Goal: Task Accomplishment & Management: Use online tool/utility

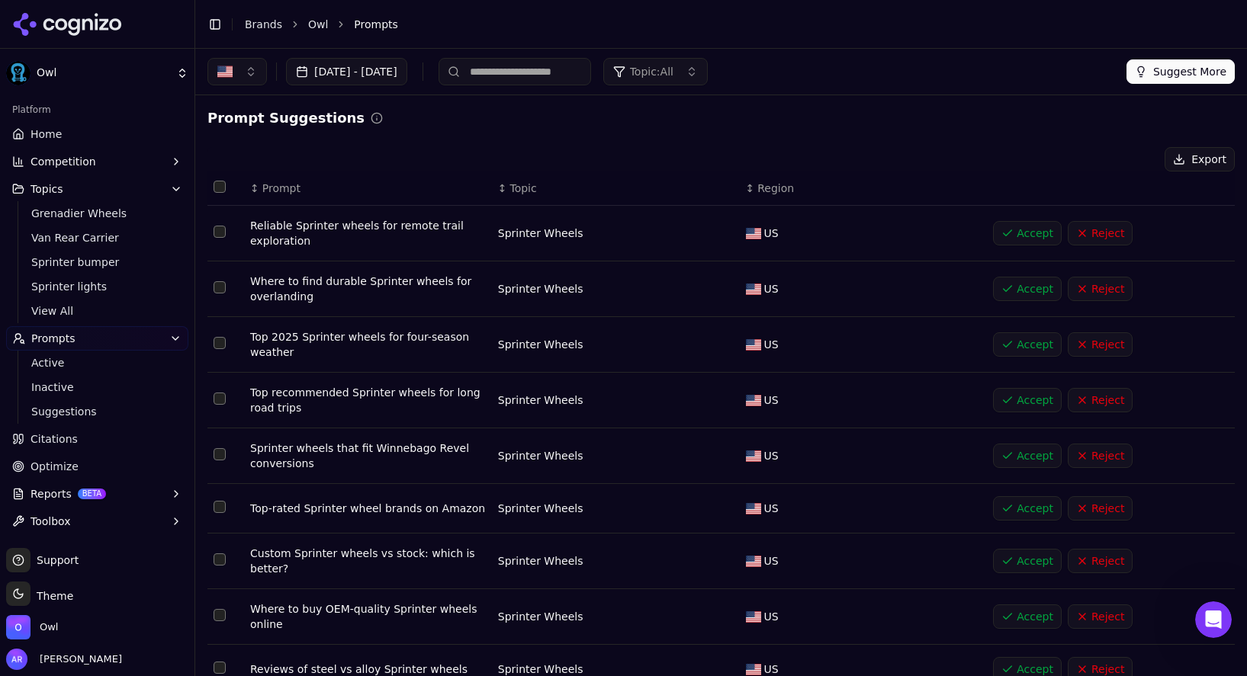
scroll to position [5087, 0]
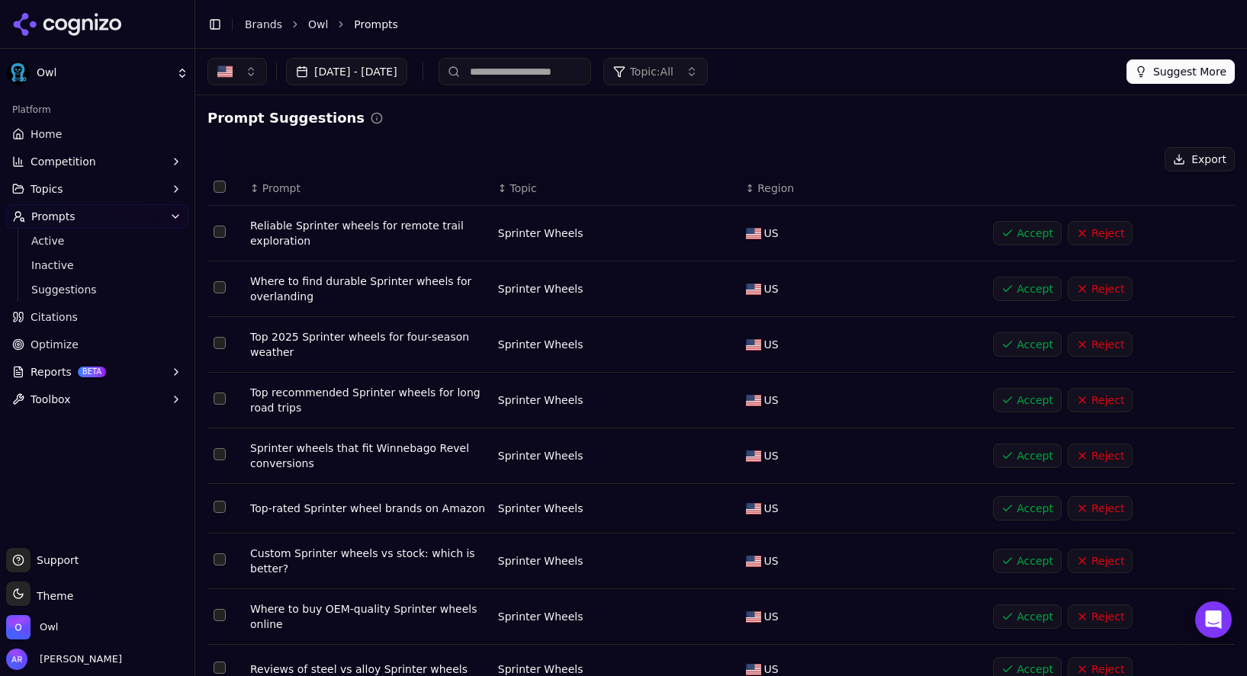
click at [1015, 461] on button "Accept" at bounding box center [1027, 456] width 69 height 24
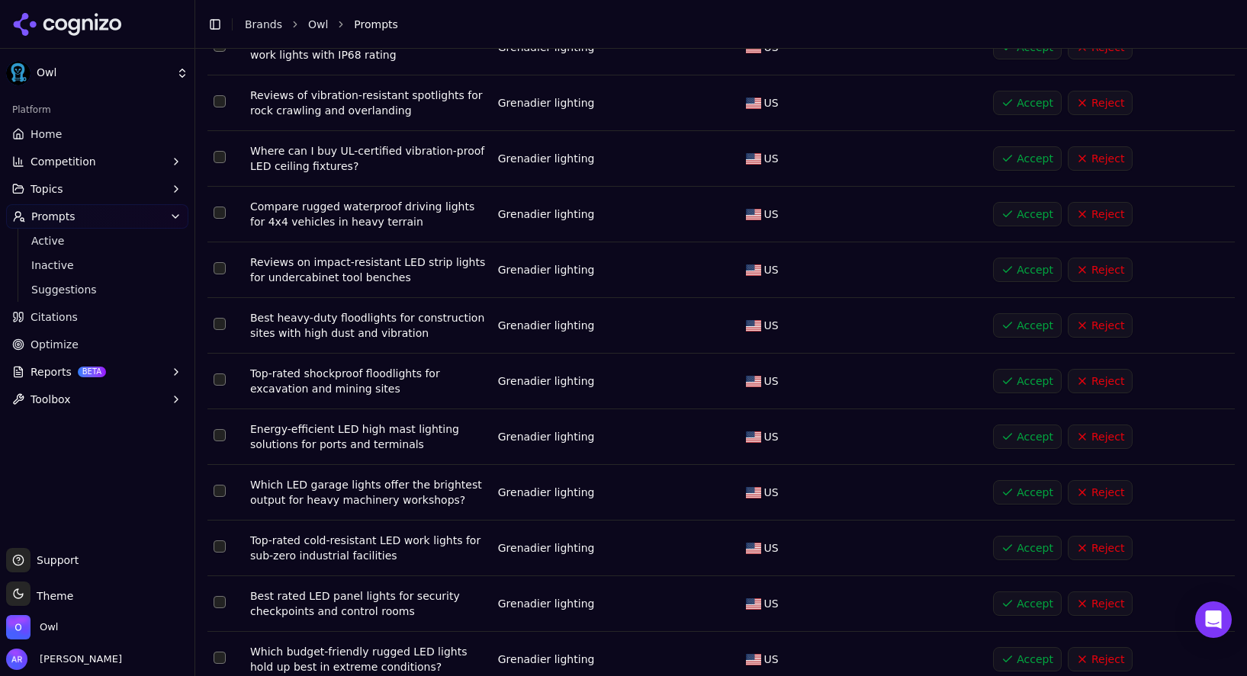
scroll to position [5093, 0]
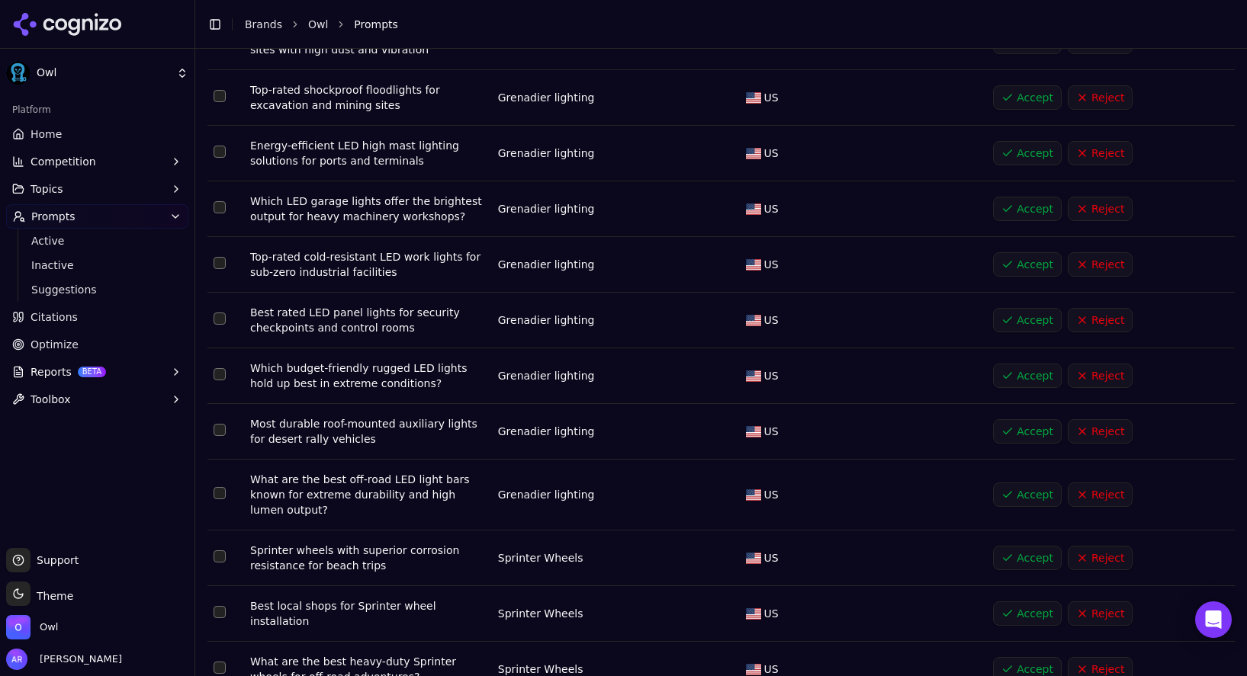
click at [1013, 657] on button "Accept" at bounding box center [1027, 669] width 69 height 24
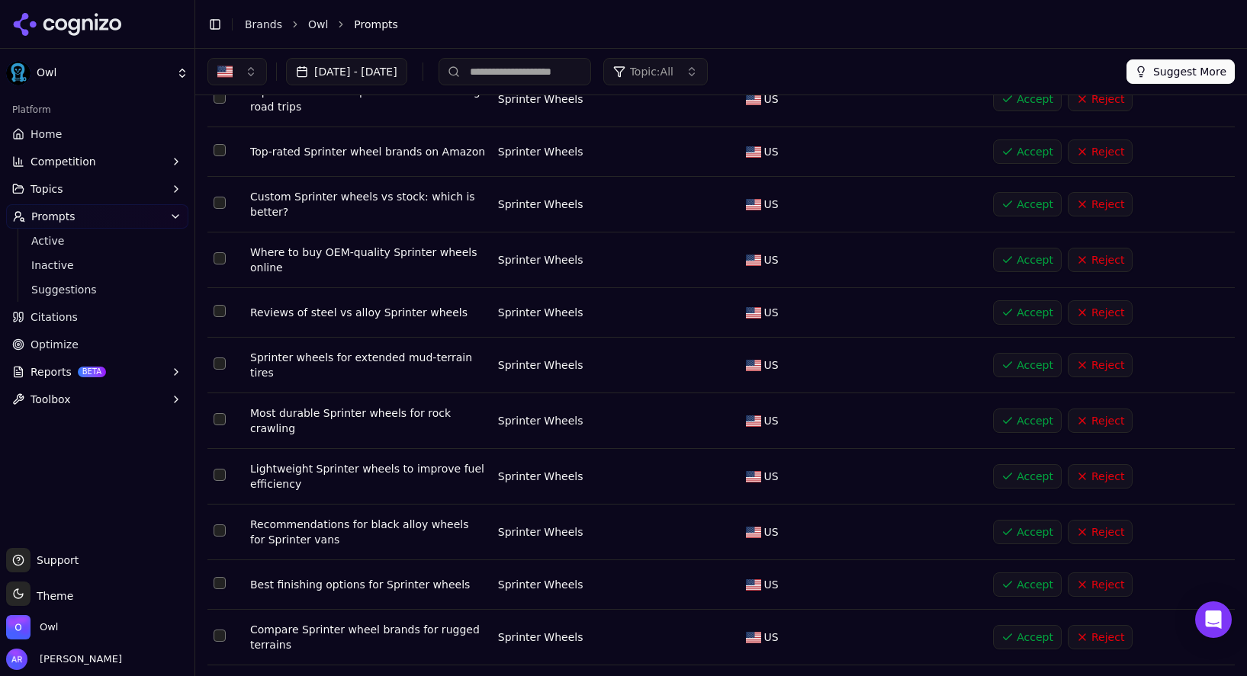
scroll to position [0, 0]
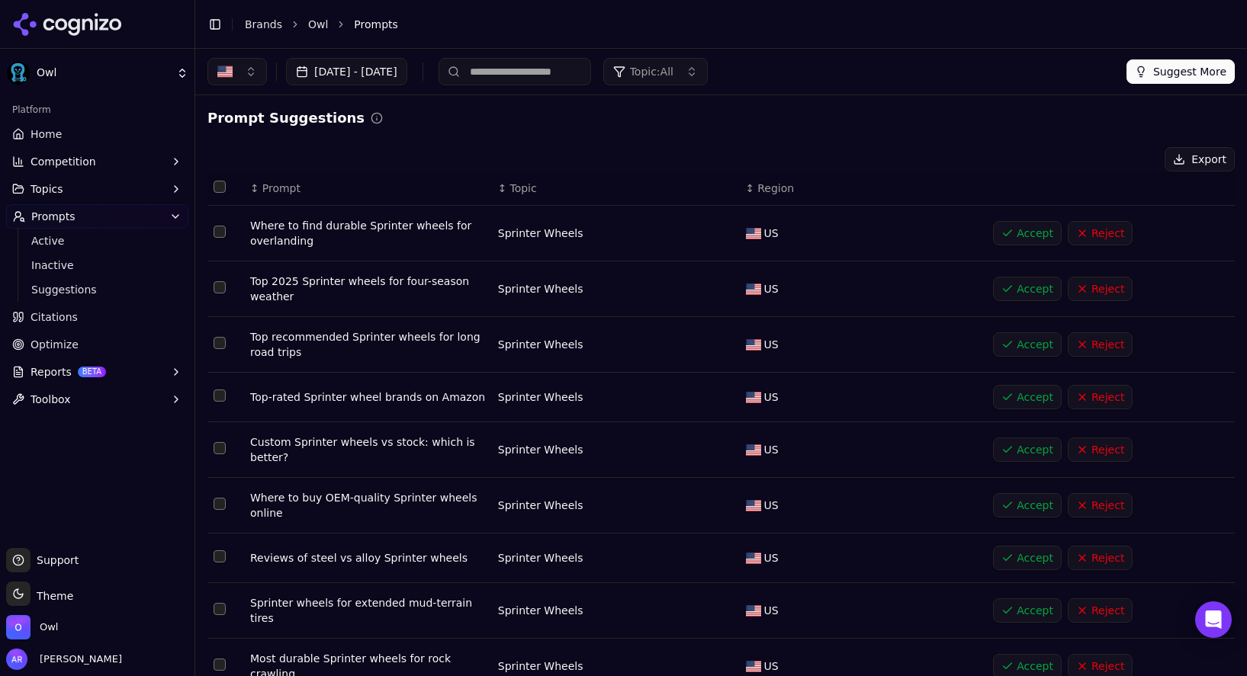
click at [1037, 232] on button "Accept" at bounding box center [1027, 233] width 69 height 24
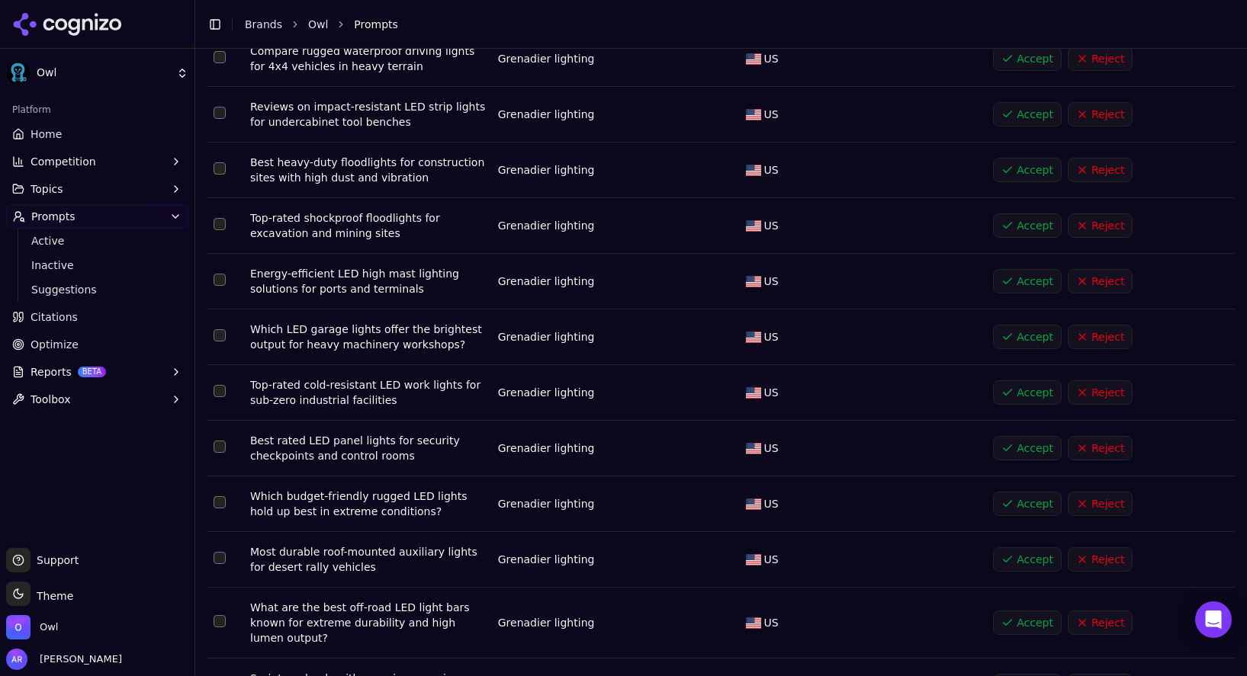
scroll to position [5093, 0]
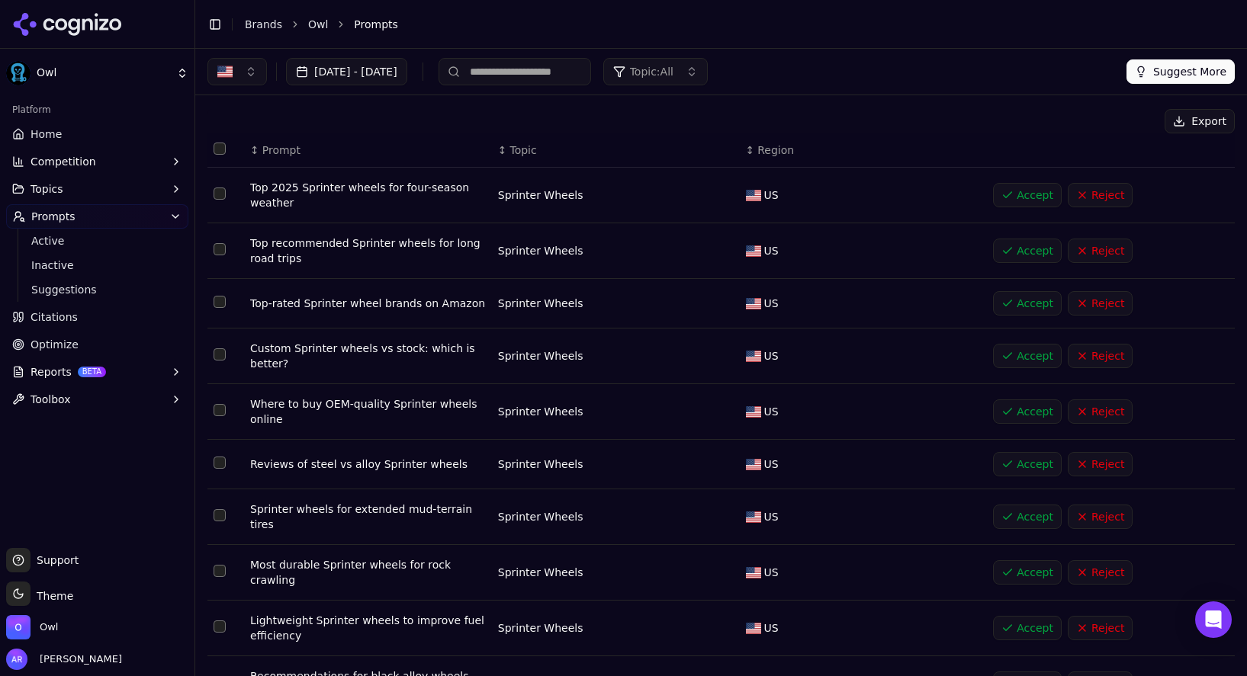
scroll to position [53, 0]
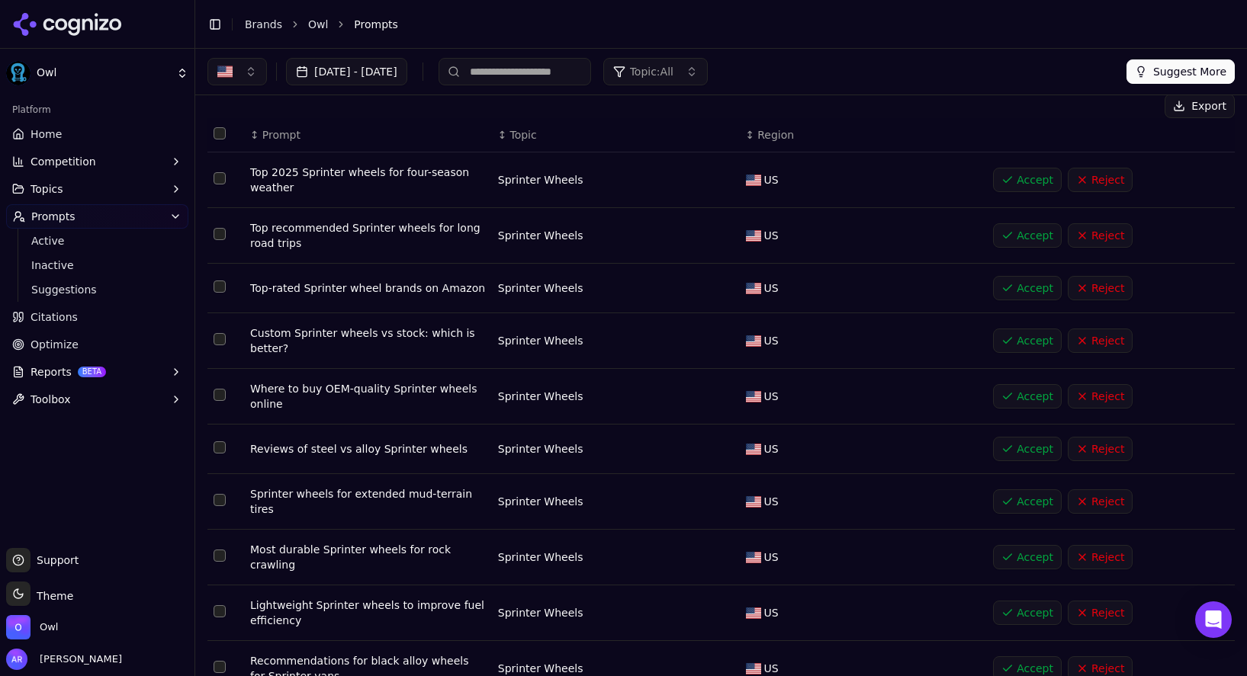
click at [223, 177] on button "Select row 101" at bounding box center [220, 178] width 12 height 12
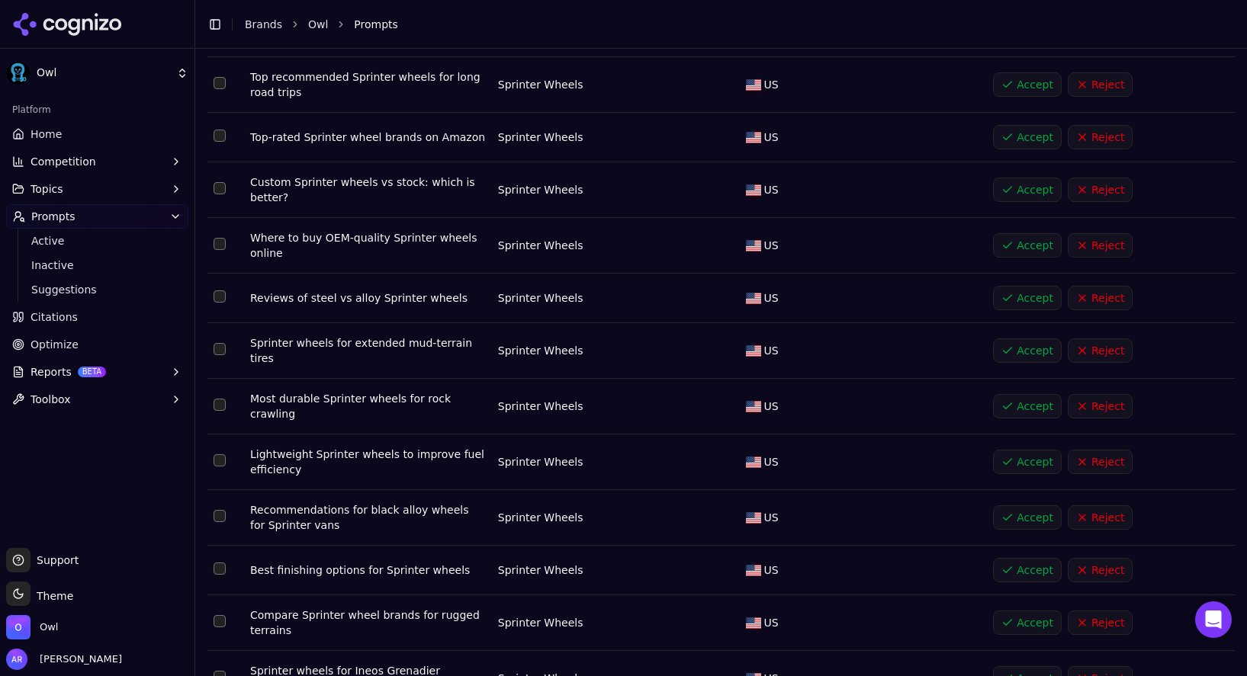
scroll to position [207, 0]
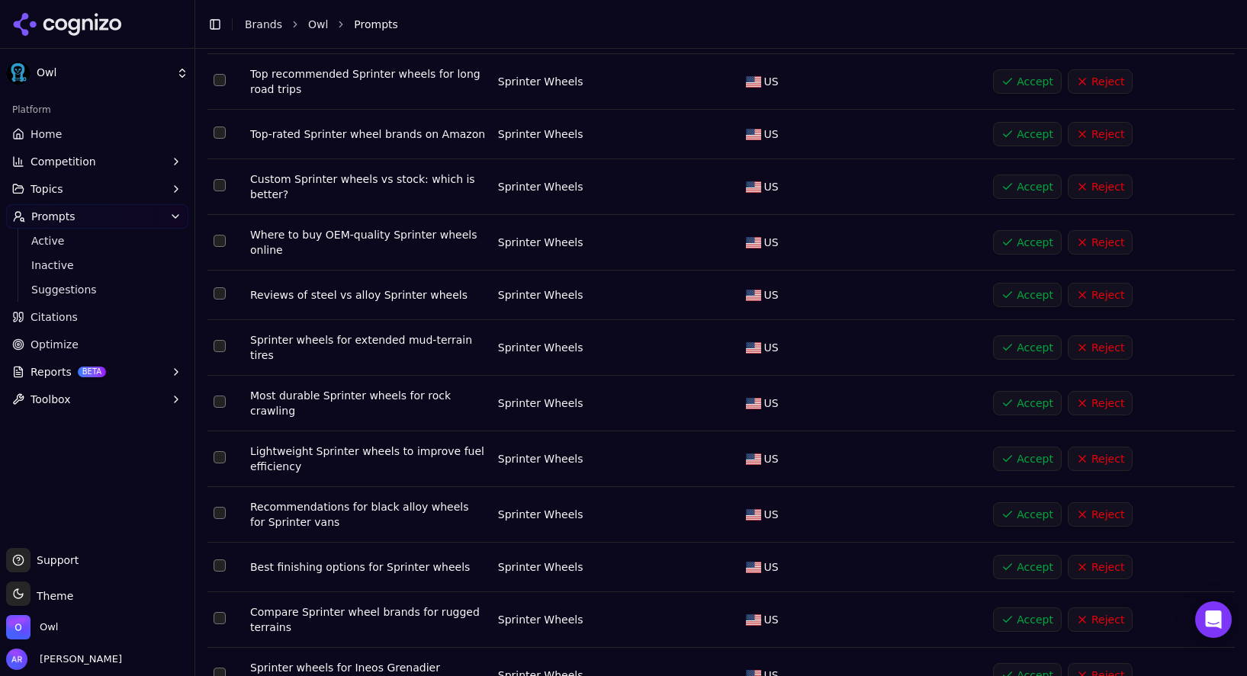
click at [220, 400] on td "Data table" at bounding box center [225, 404] width 37 height 56
click at [218, 396] on button "Select row 108" at bounding box center [220, 402] width 12 height 12
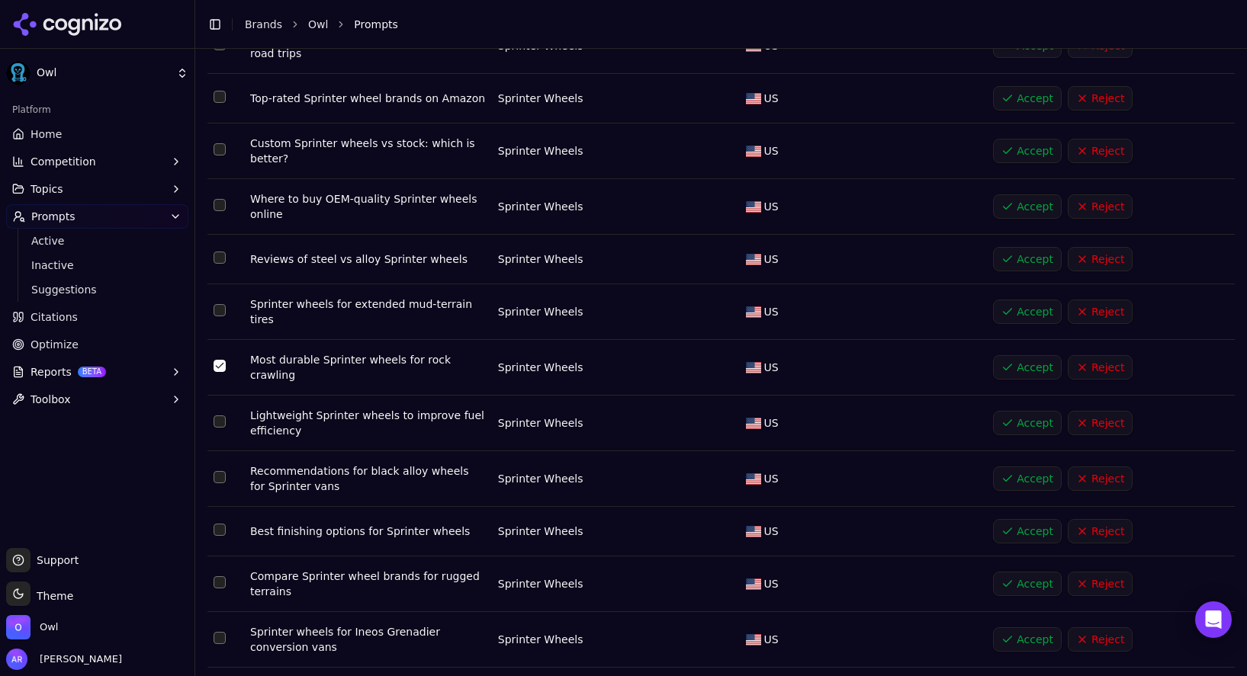
scroll to position [236, 0]
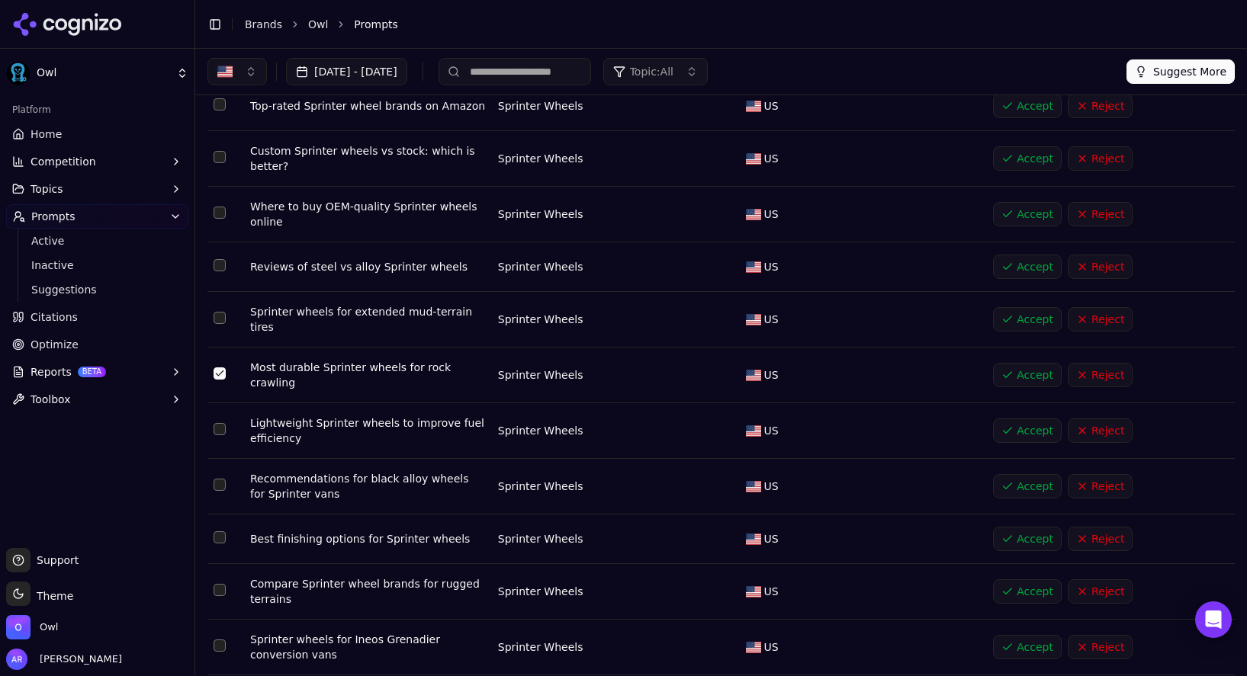
click at [224, 314] on button "Select row 107" at bounding box center [220, 318] width 12 height 12
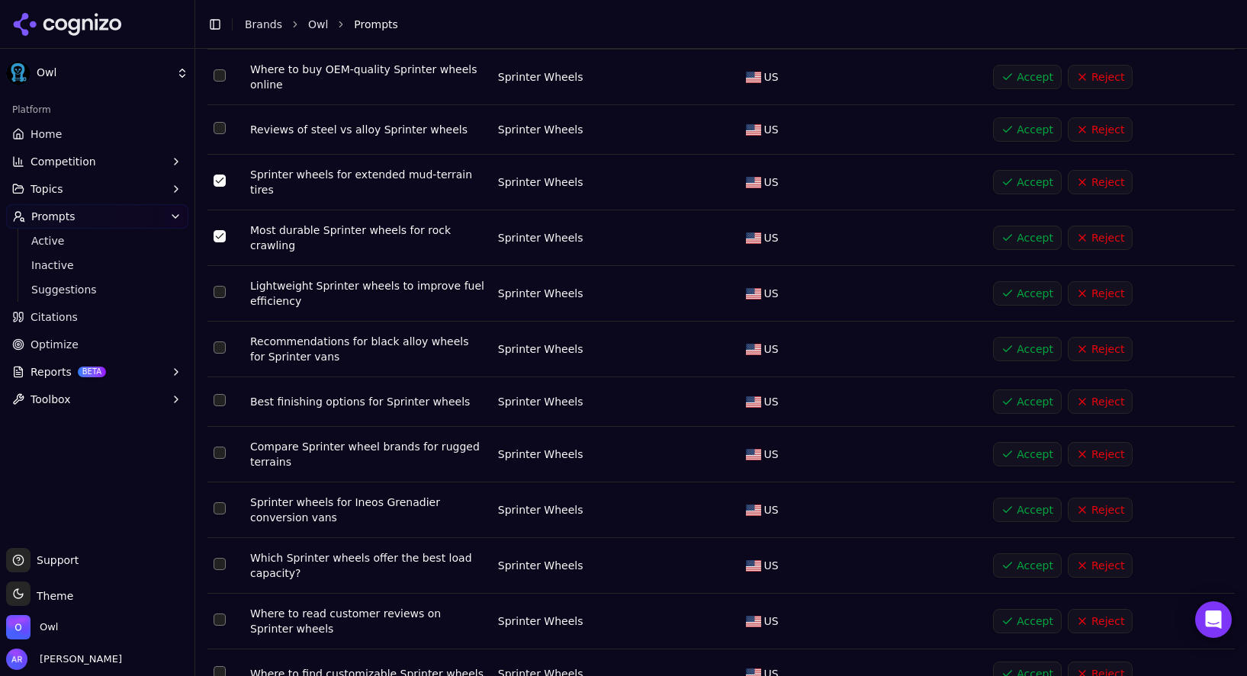
scroll to position [382, 0]
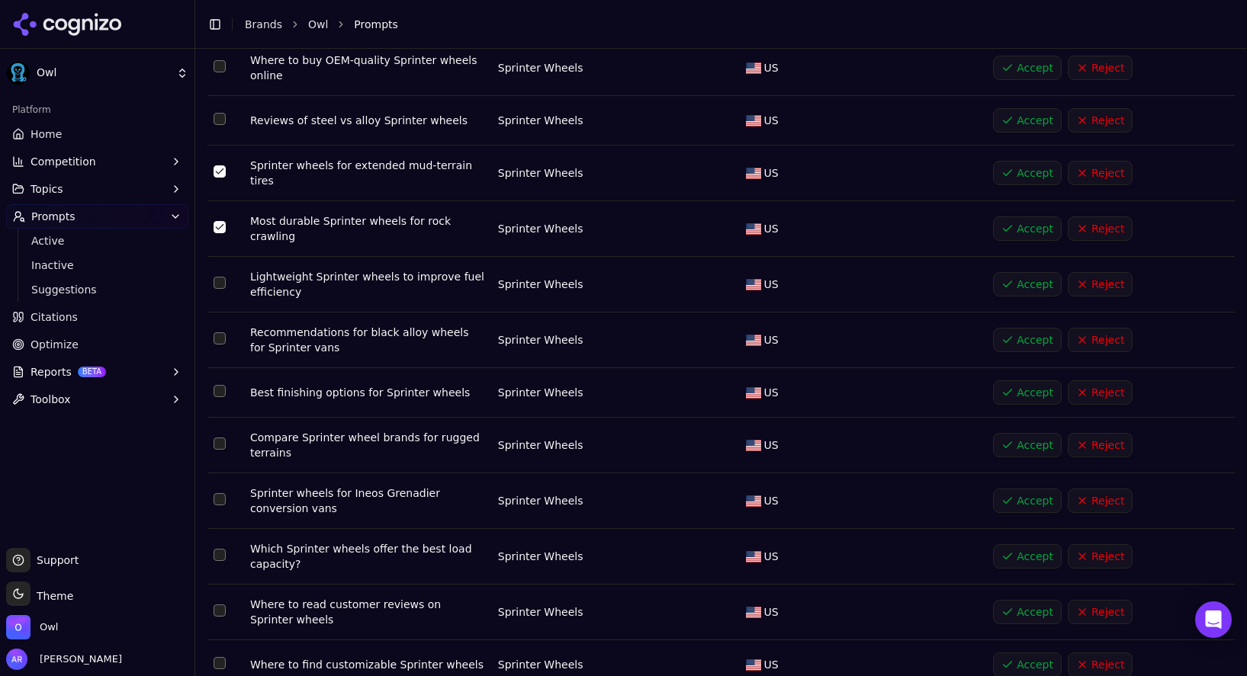
click at [220, 332] on button "Select row 110" at bounding box center [220, 338] width 12 height 12
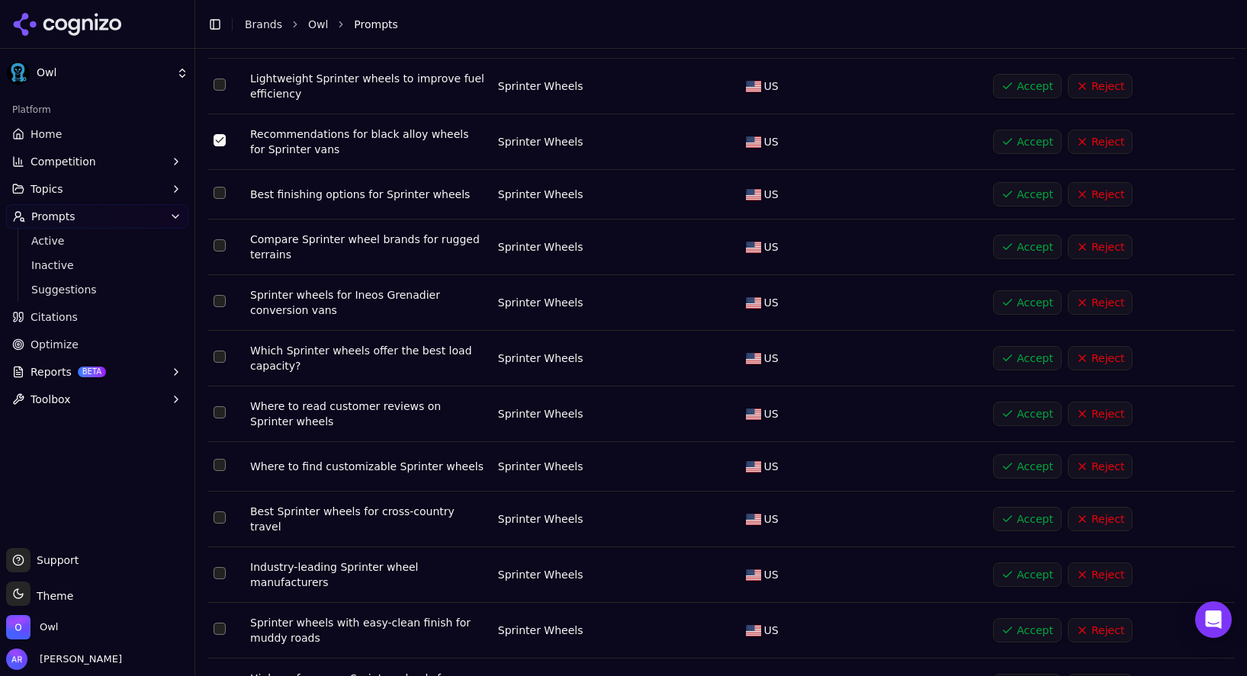
scroll to position [582, 0]
click at [214, 349] on button "Select row 114" at bounding box center [220, 355] width 12 height 12
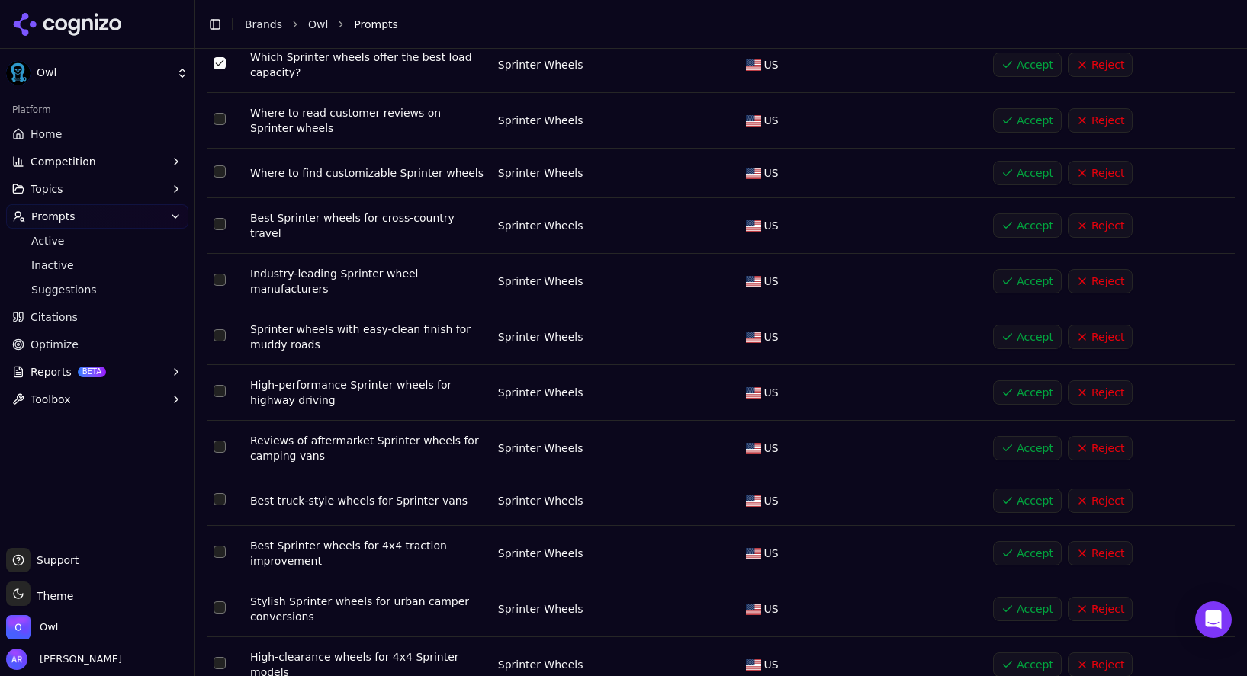
scroll to position [877, 0]
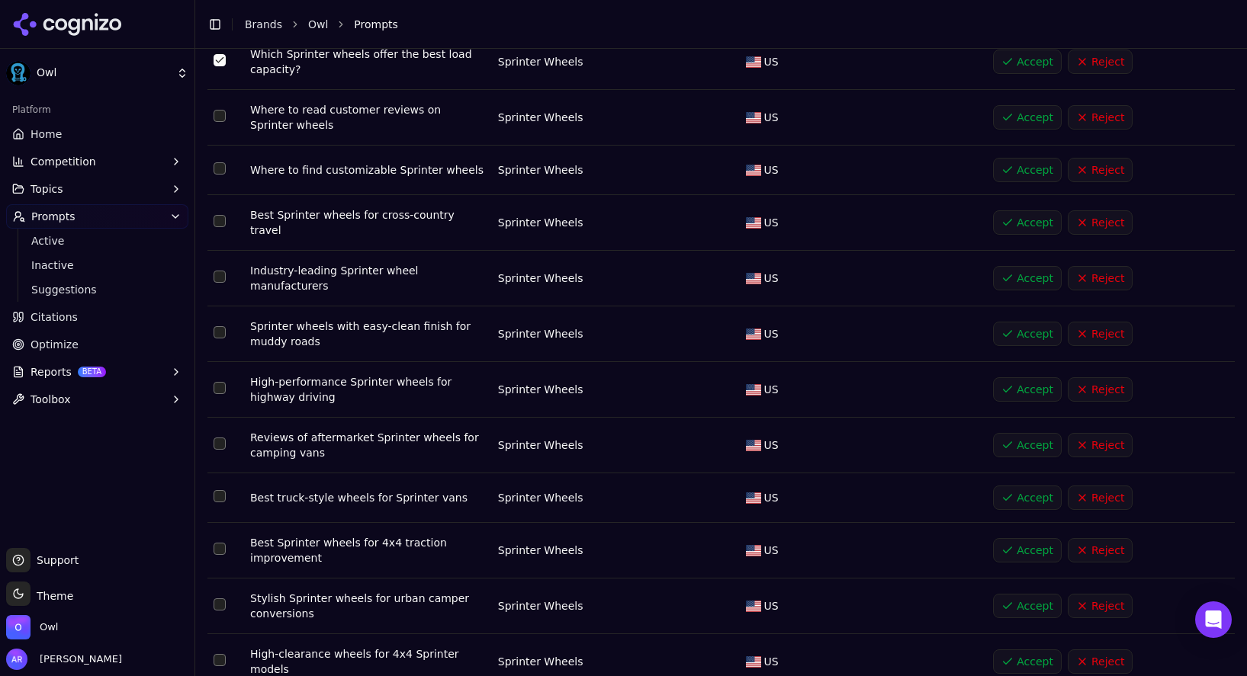
click at [221, 382] on button "Select row 120" at bounding box center [220, 388] width 12 height 12
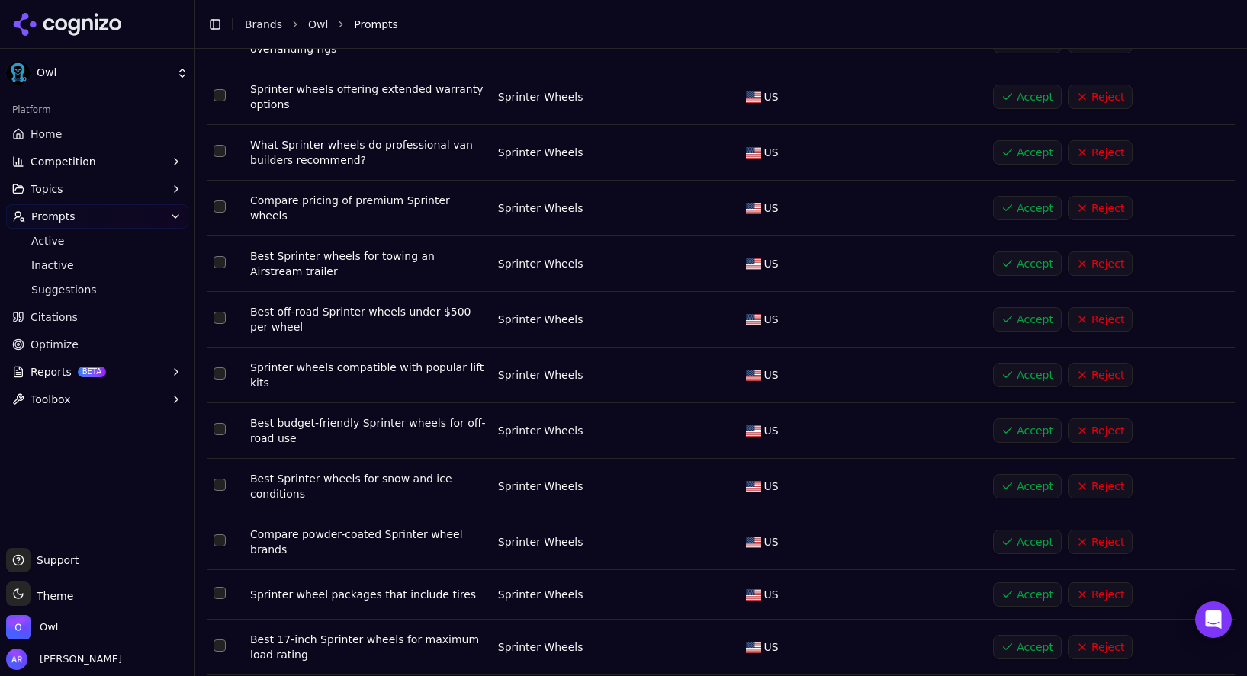
scroll to position [1624, 0]
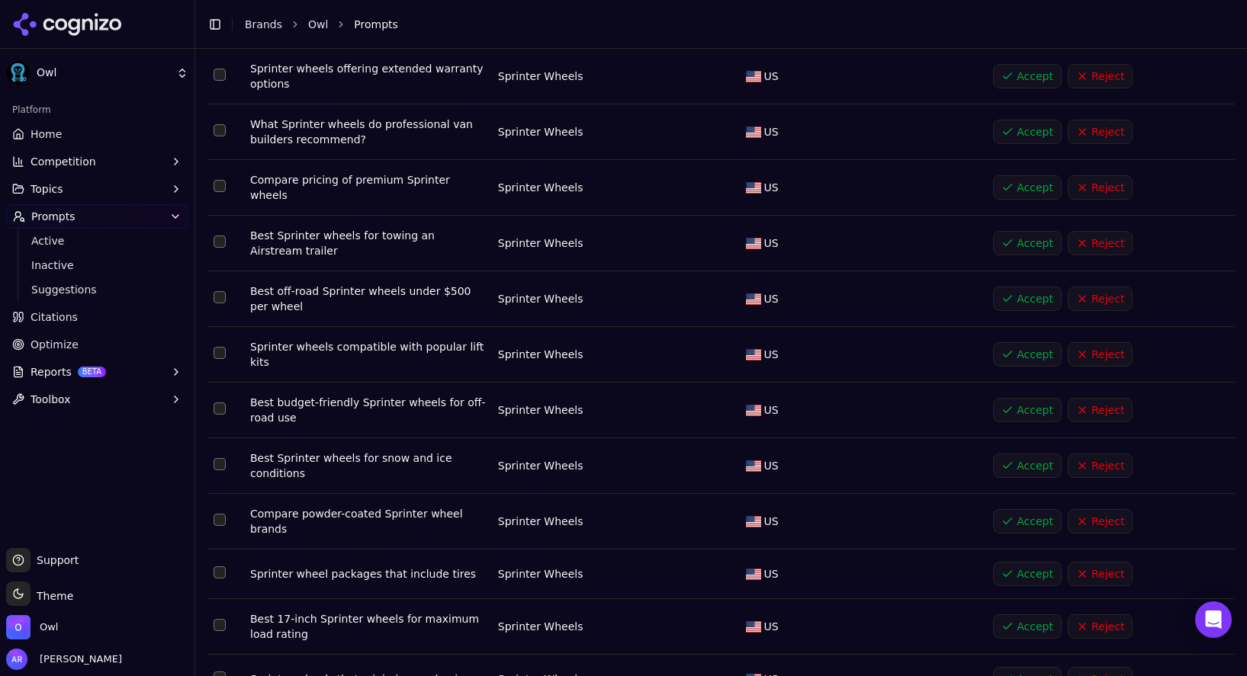
click at [226, 272] on td "Data table" at bounding box center [225, 299] width 37 height 56
click at [223, 291] on button "Select row 132" at bounding box center [220, 297] width 12 height 12
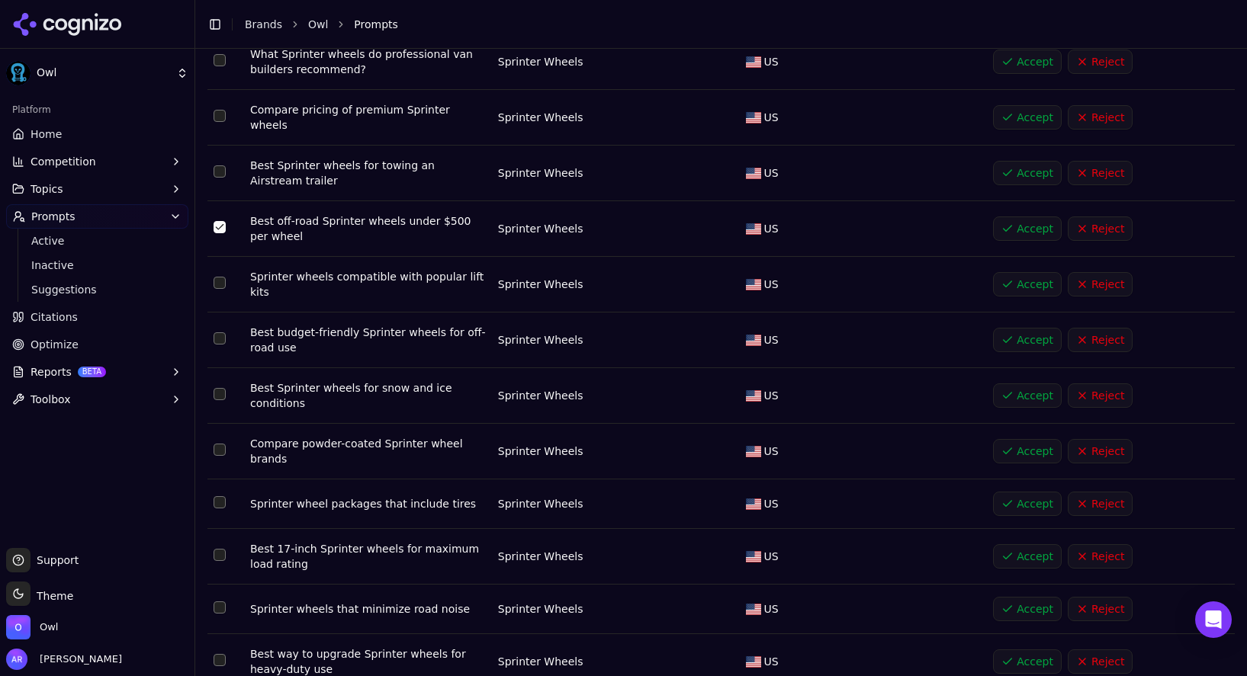
scroll to position [1695, 0]
click at [223, 275] on button "Select row 133" at bounding box center [220, 281] width 12 height 12
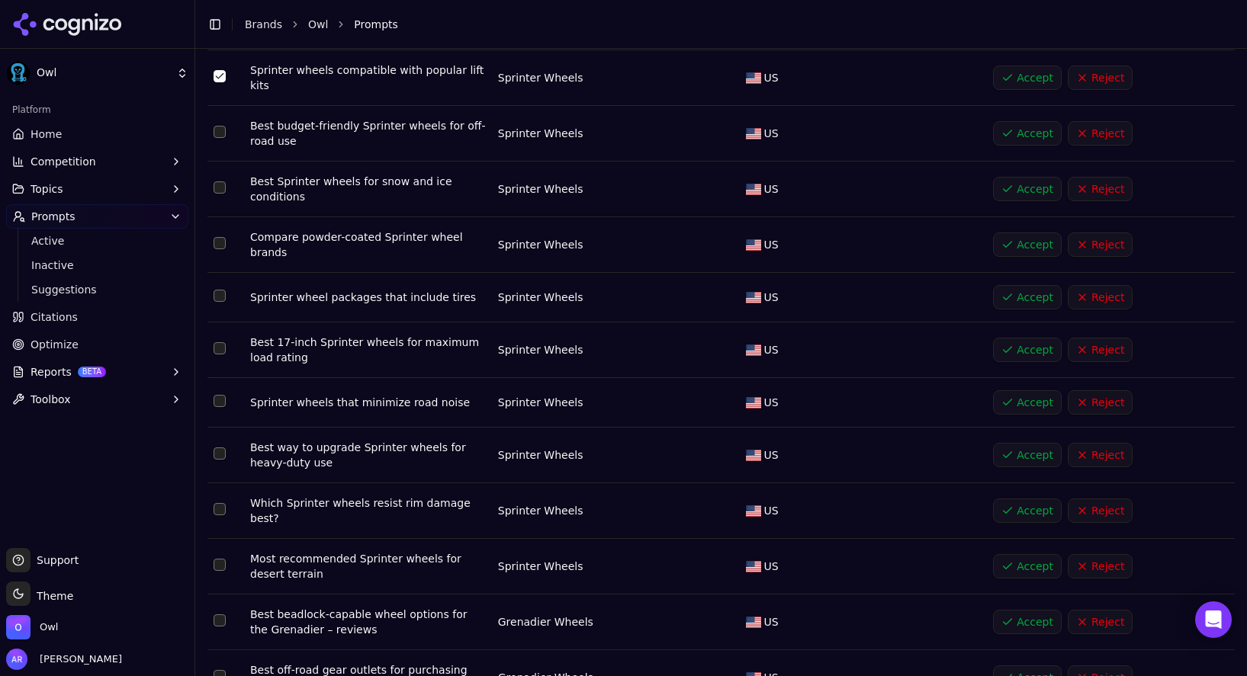
scroll to position [1906, 0]
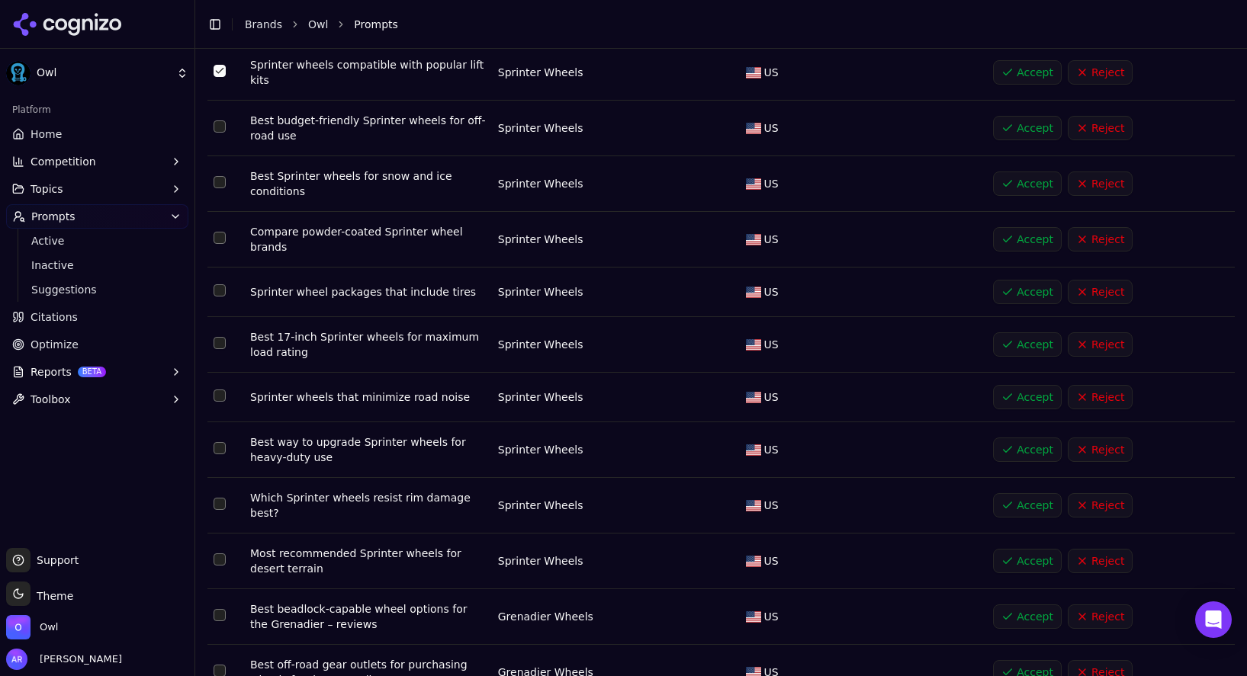
click at [223, 284] on button "Select row 137" at bounding box center [220, 290] width 12 height 12
click at [224, 337] on button "Select row 138" at bounding box center [220, 343] width 12 height 12
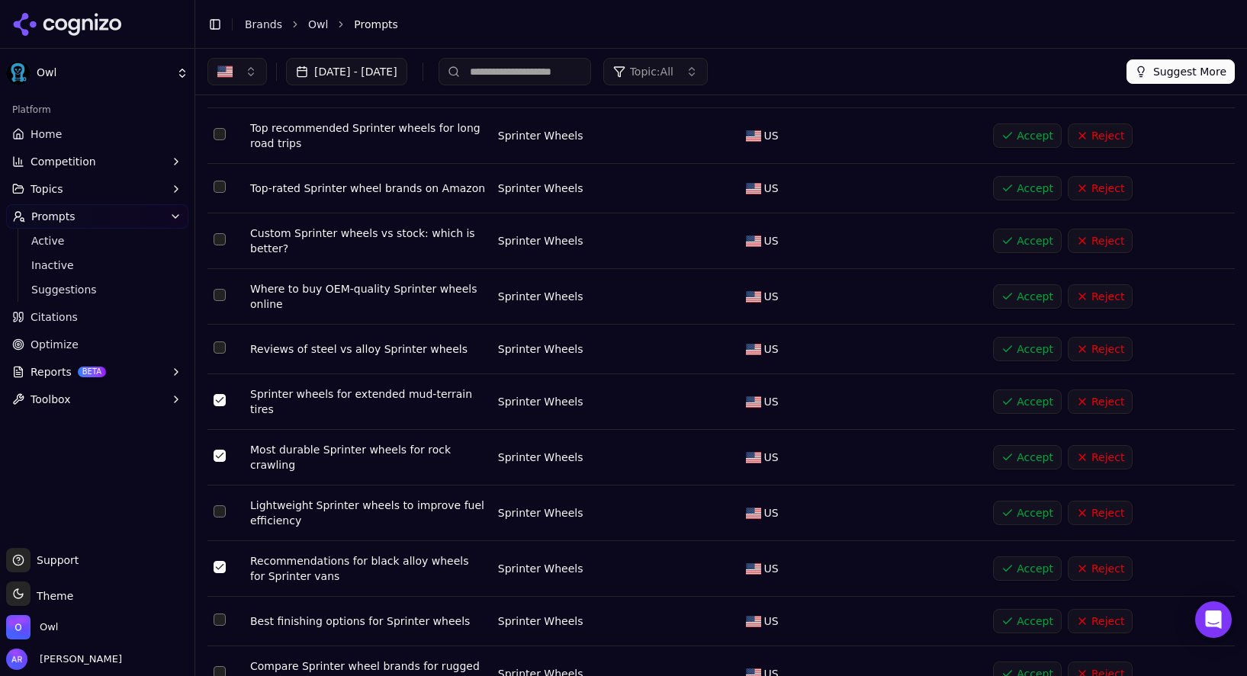
scroll to position [0, 0]
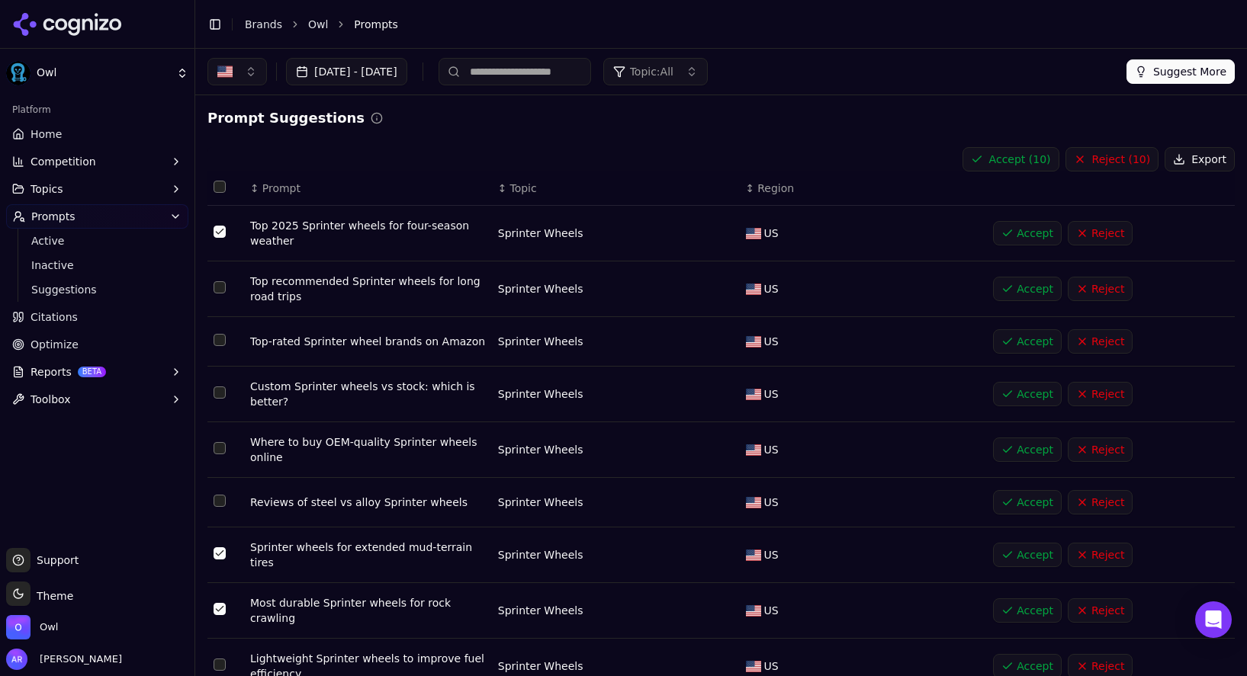
click at [1036, 158] on button "Accept ( 10 )" at bounding box center [1010, 159] width 97 height 24
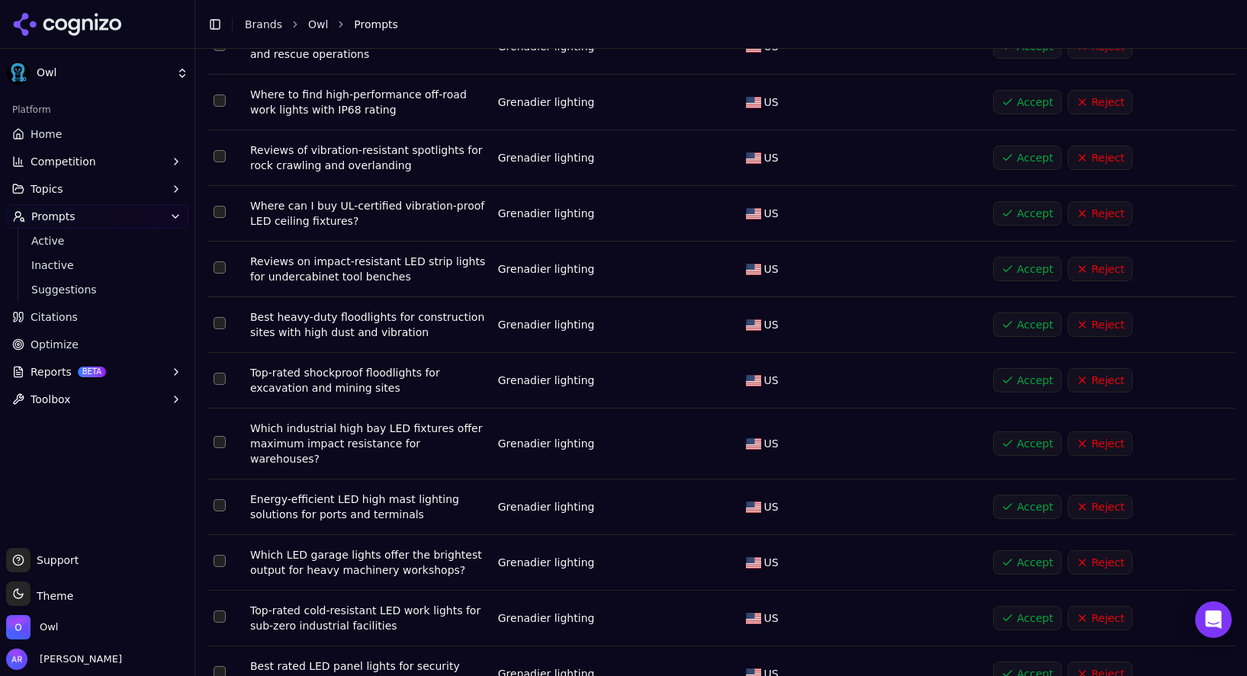
scroll to position [5093, 0]
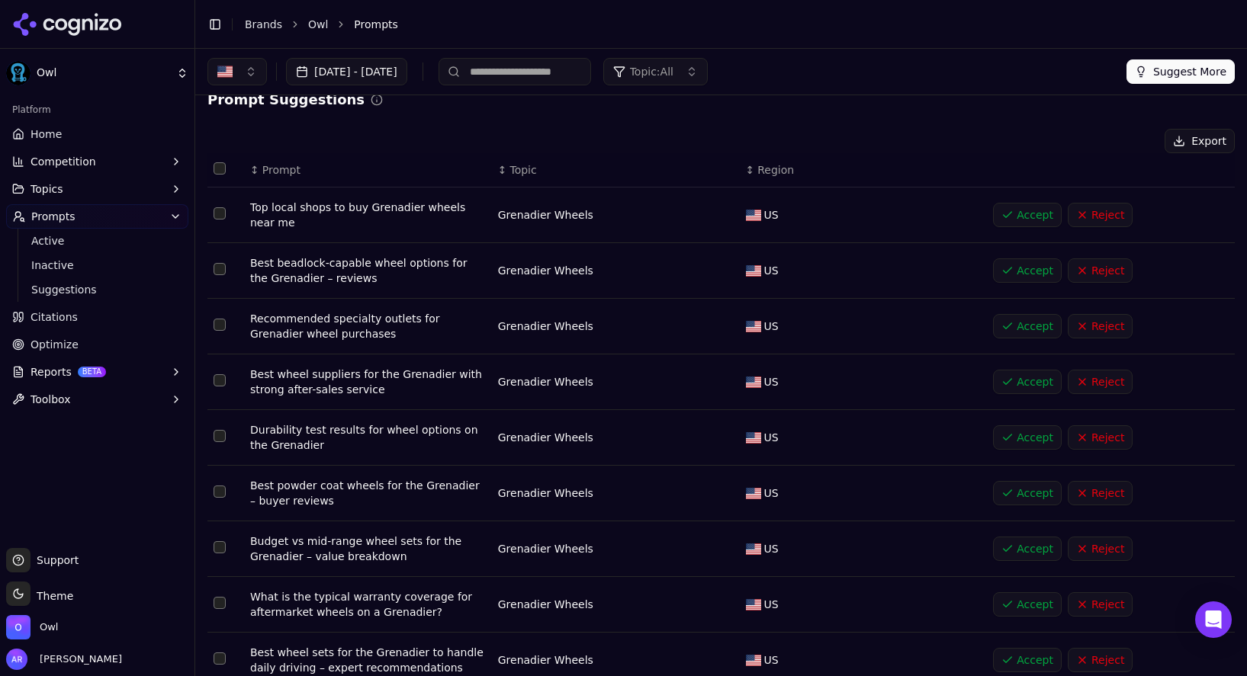
scroll to position [0, 0]
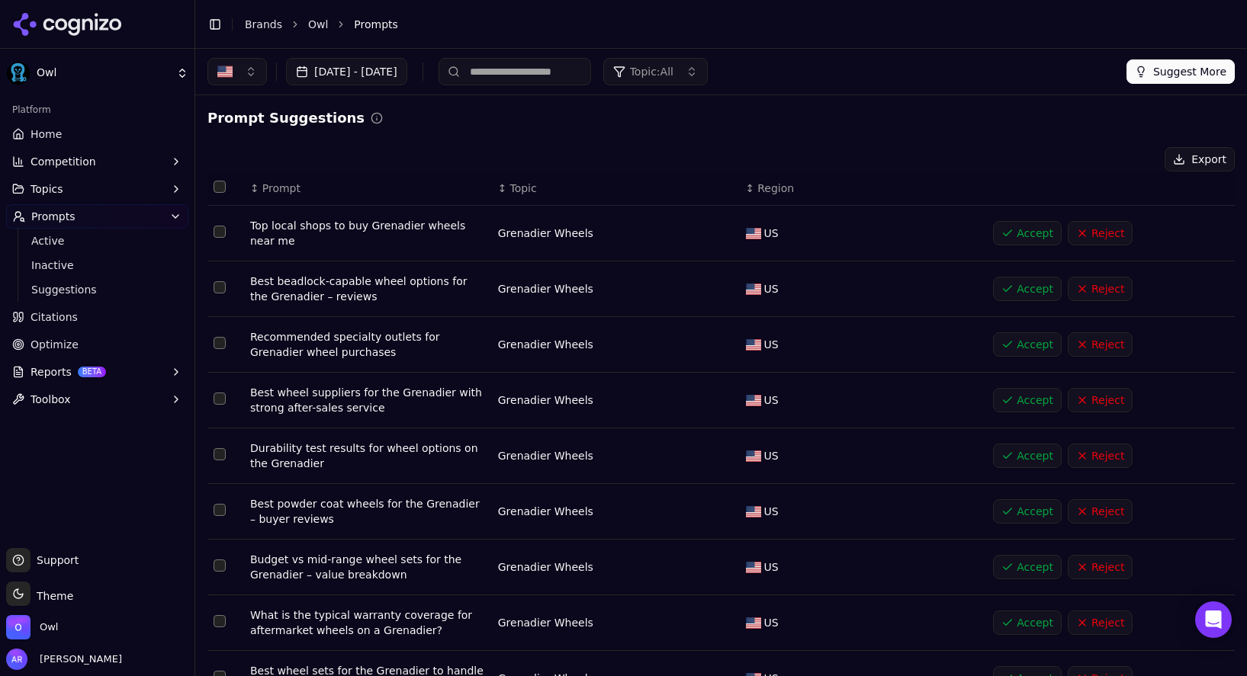
click at [218, 181] on button "Select all rows" at bounding box center [220, 187] width 12 height 12
click at [223, 181] on button "Select all rows" at bounding box center [220, 187] width 12 height 12
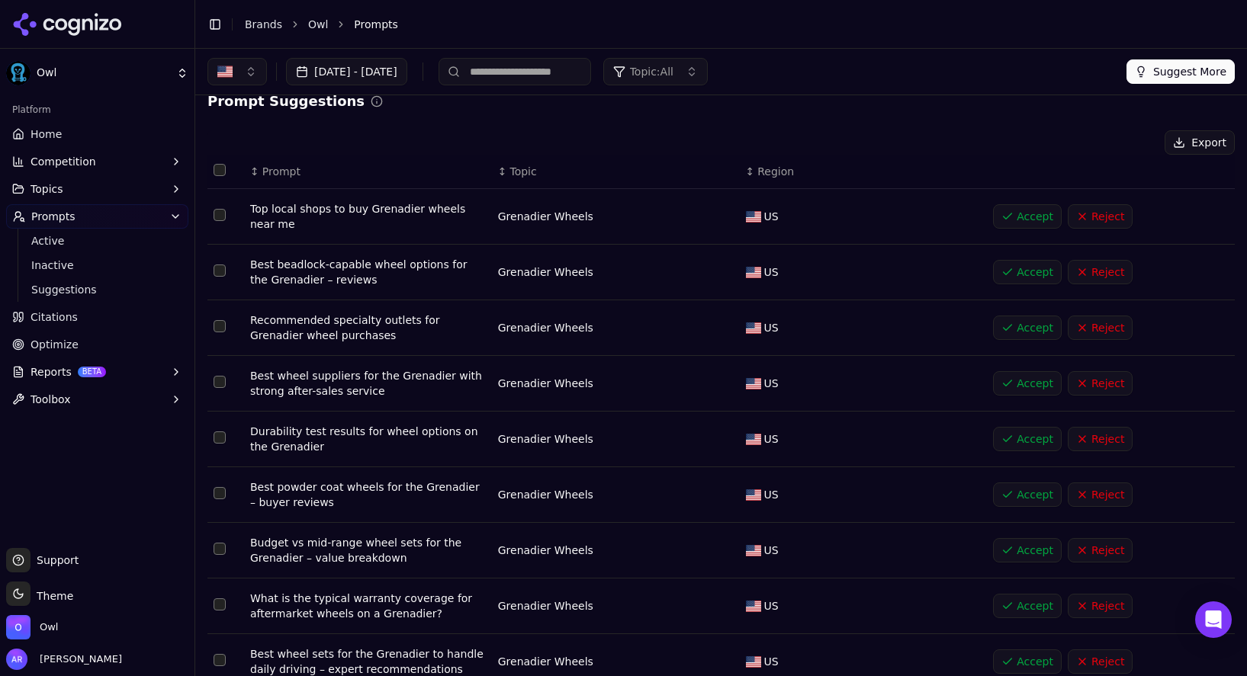
click at [81, 191] on button "Topics" at bounding box center [97, 189] width 182 height 24
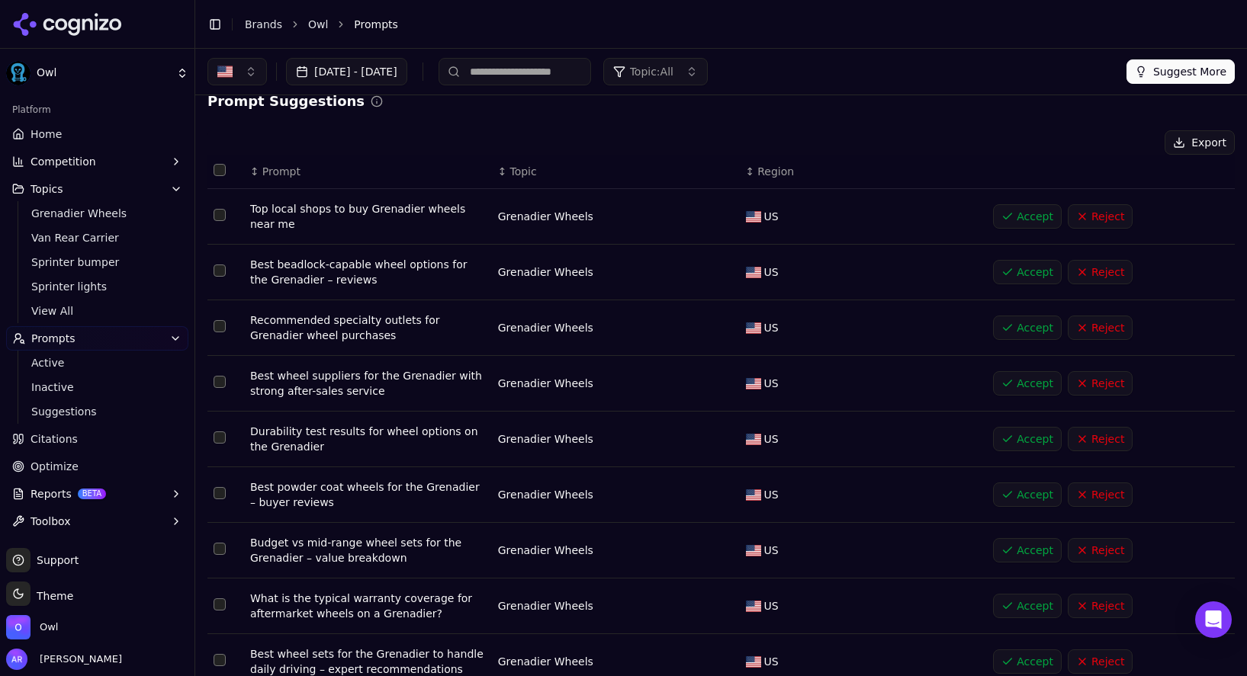
click at [56, 336] on span "Prompts" at bounding box center [53, 338] width 44 height 15
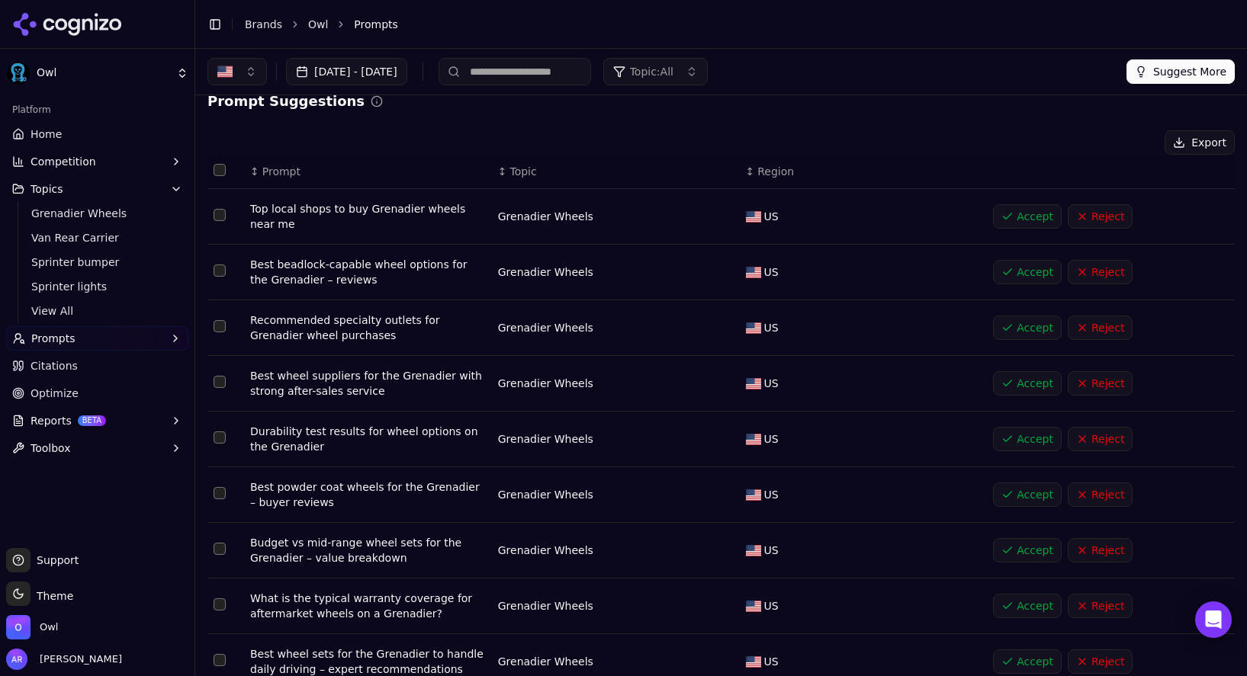
click at [56, 336] on span "Prompts" at bounding box center [53, 338] width 44 height 15
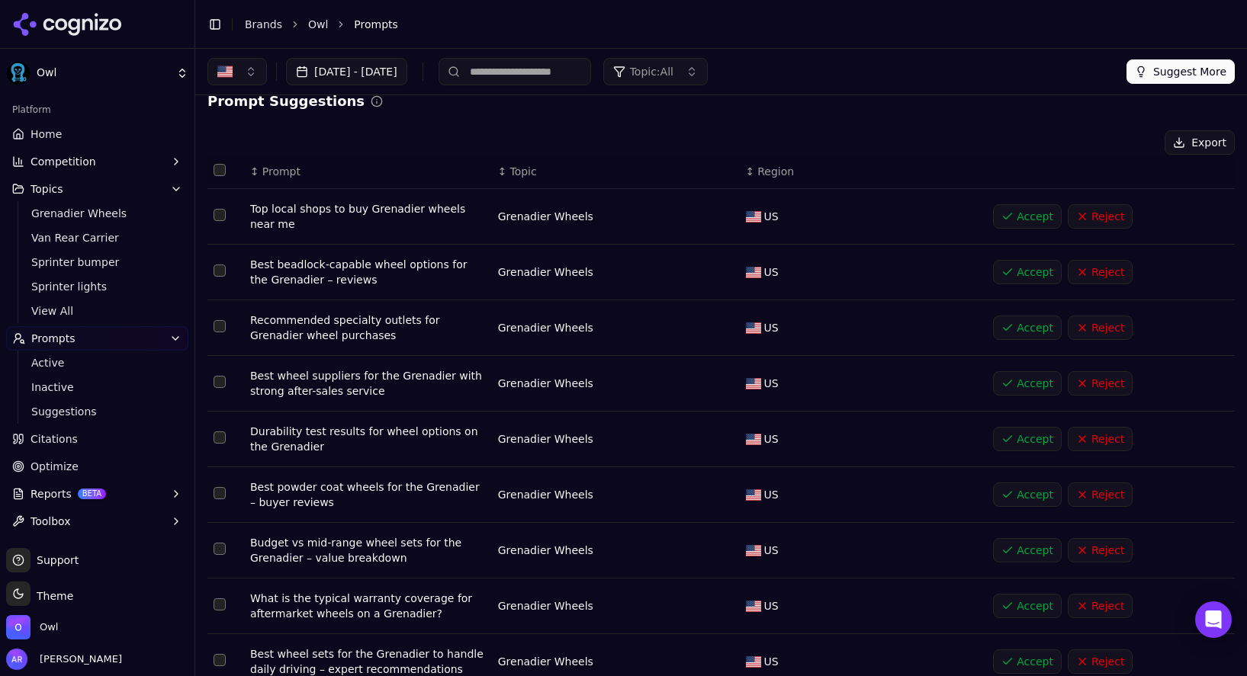
click at [547, 175] on div "↕ Topic" at bounding box center [616, 171] width 236 height 15
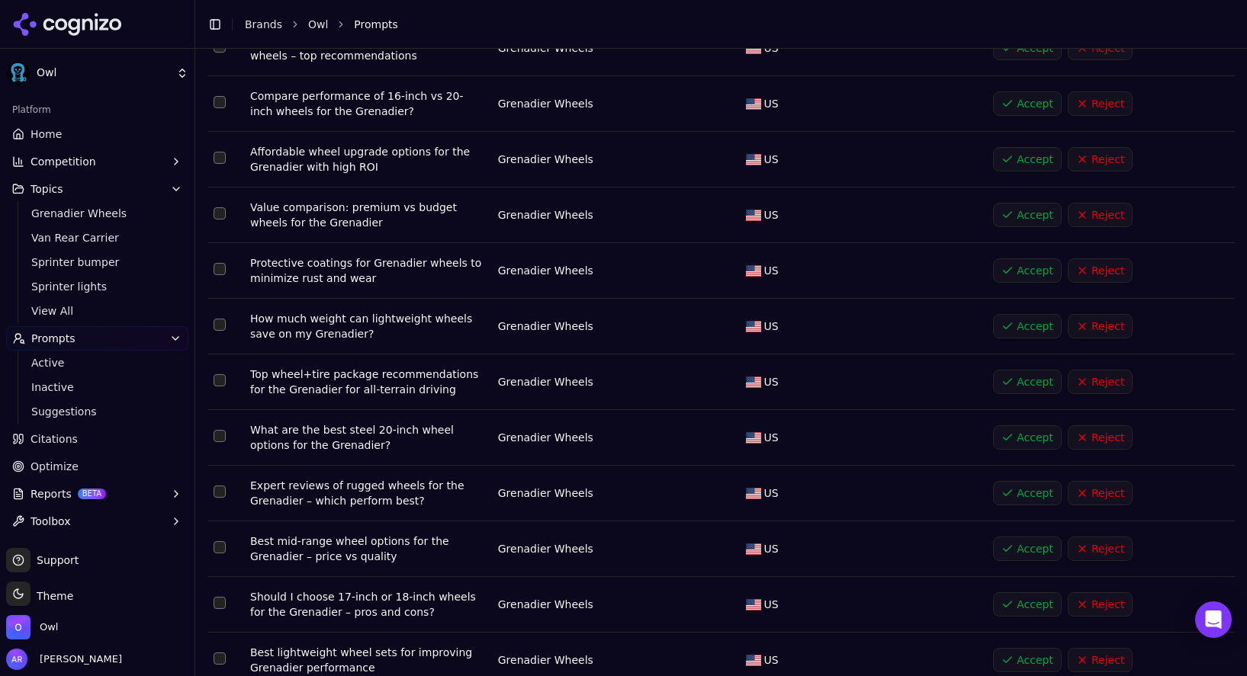
scroll to position [5154, 0]
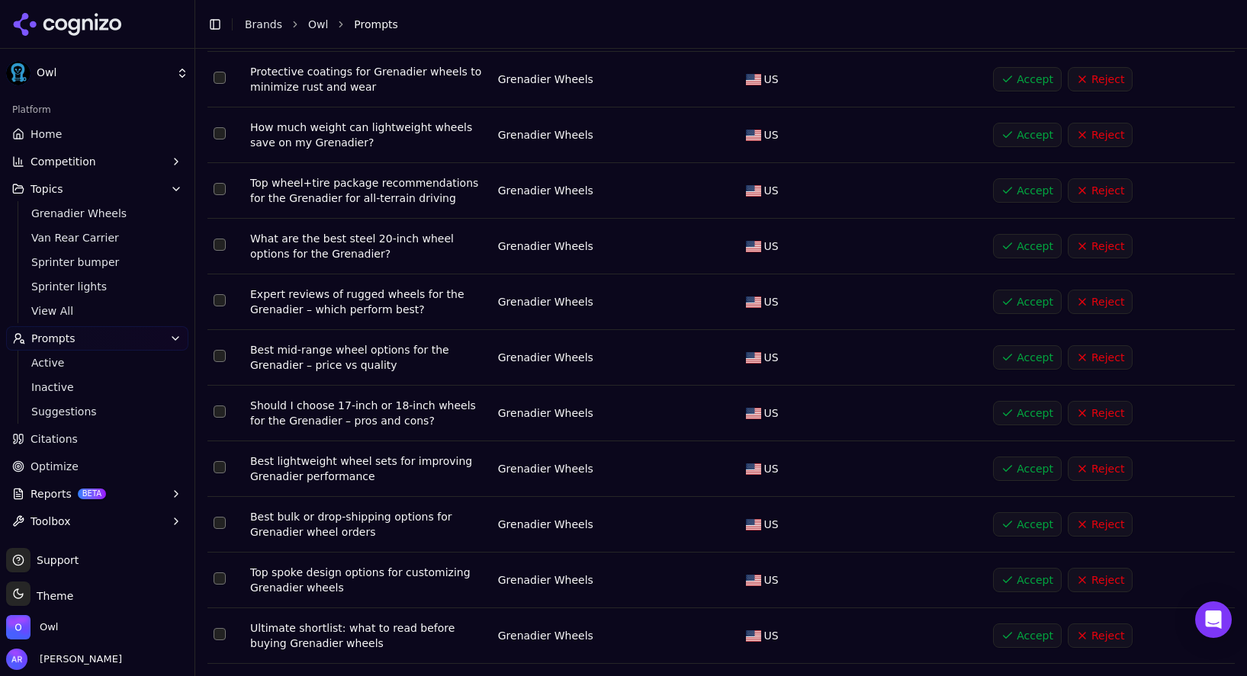
click at [1196, 676] on button "Go to next page" at bounding box center [1192, 688] width 24 height 24
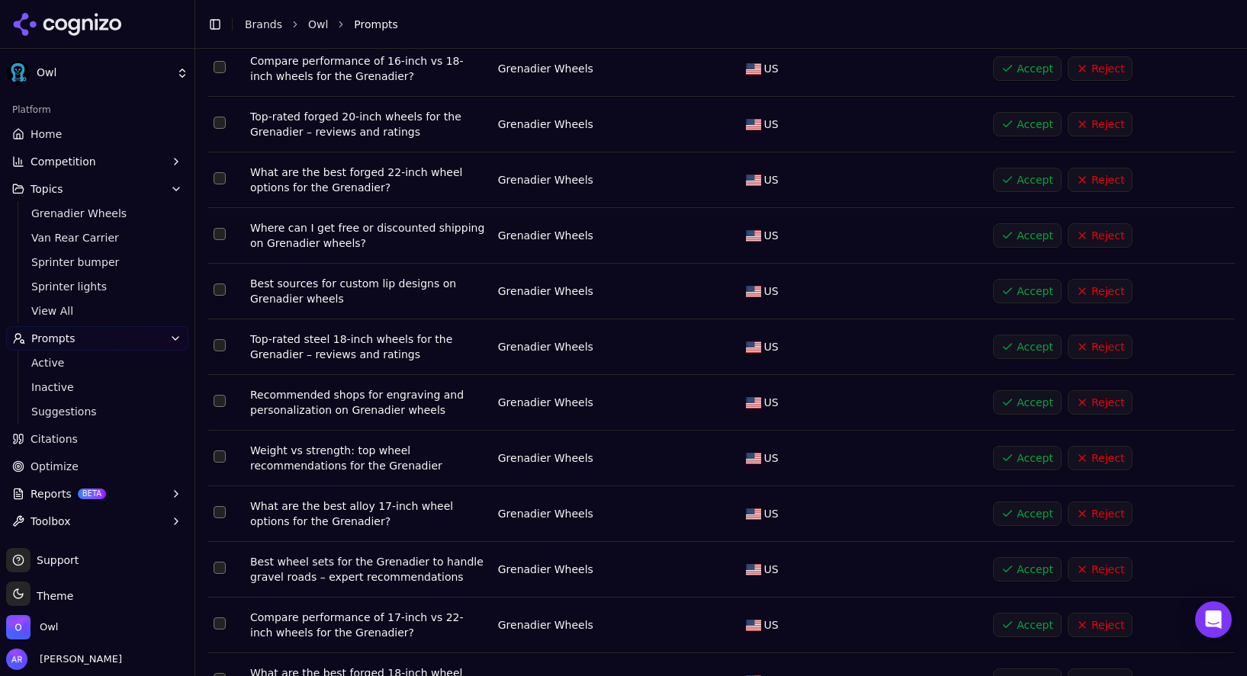
scroll to position [5176, 0]
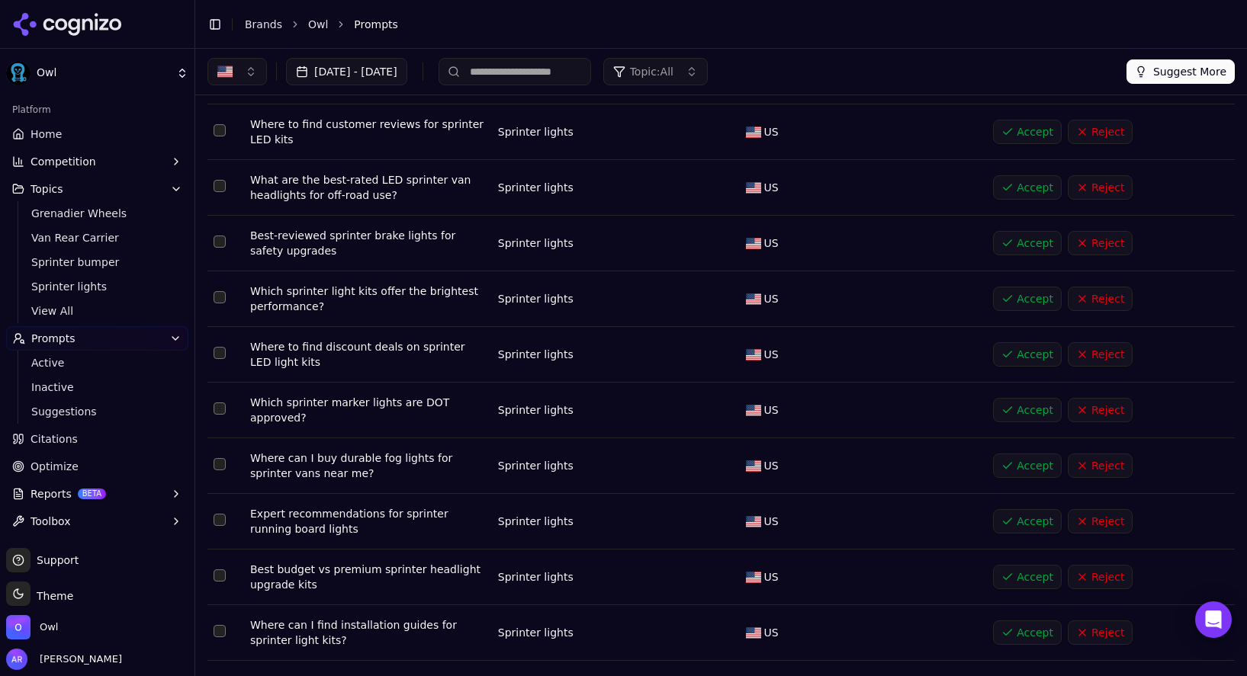
scroll to position [4876, 0]
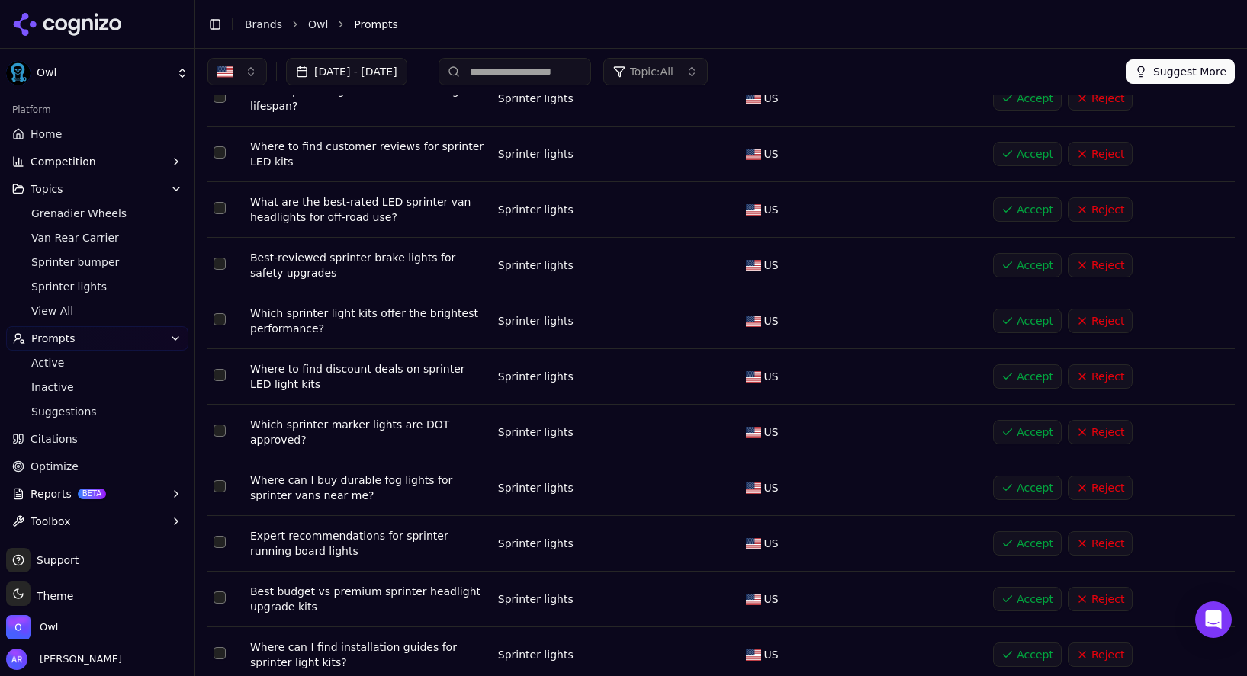
click at [223, 202] on button "Select row 345" at bounding box center [220, 208] width 12 height 12
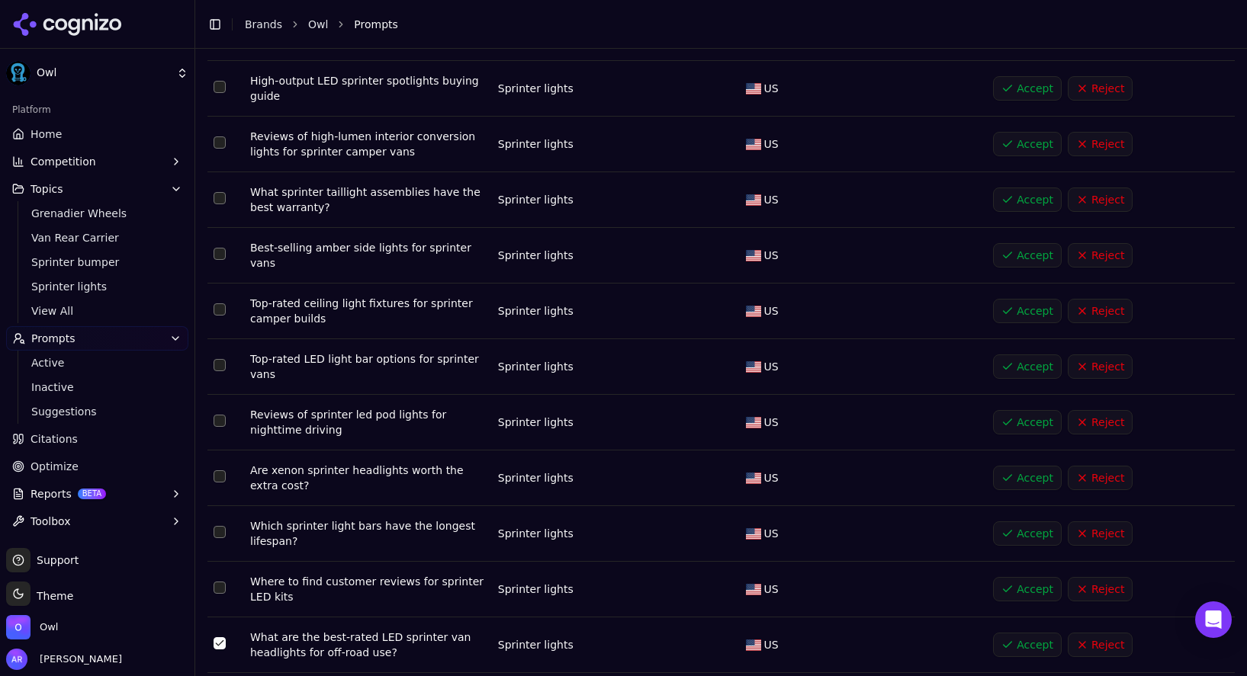
scroll to position [4448, 0]
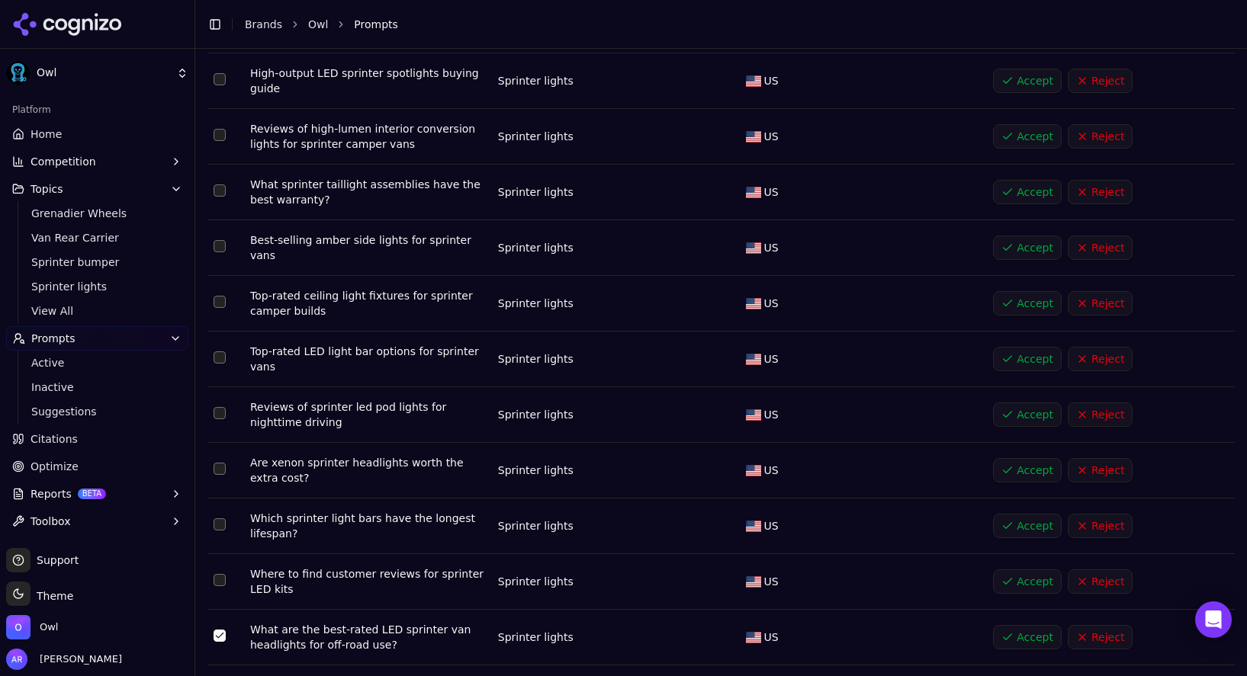
click at [224, 352] on button "Select row 340" at bounding box center [220, 358] width 12 height 12
click at [214, 407] on button "Select row 341" at bounding box center [220, 413] width 12 height 12
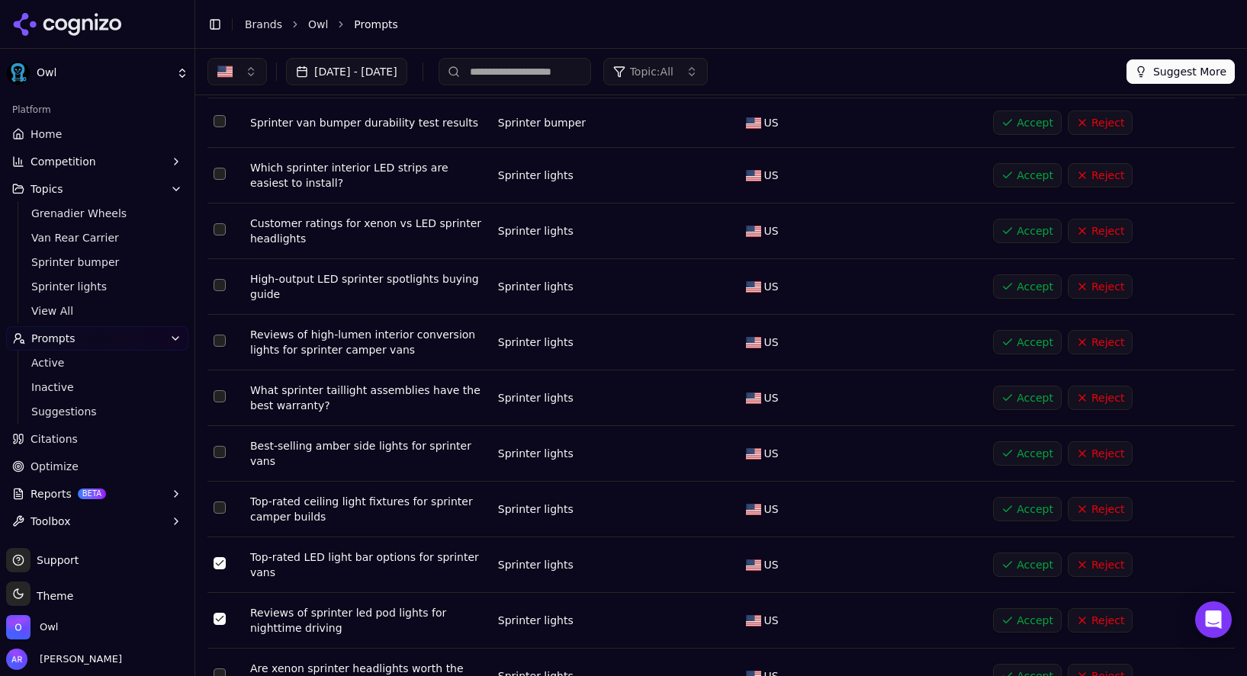
scroll to position [4228, 0]
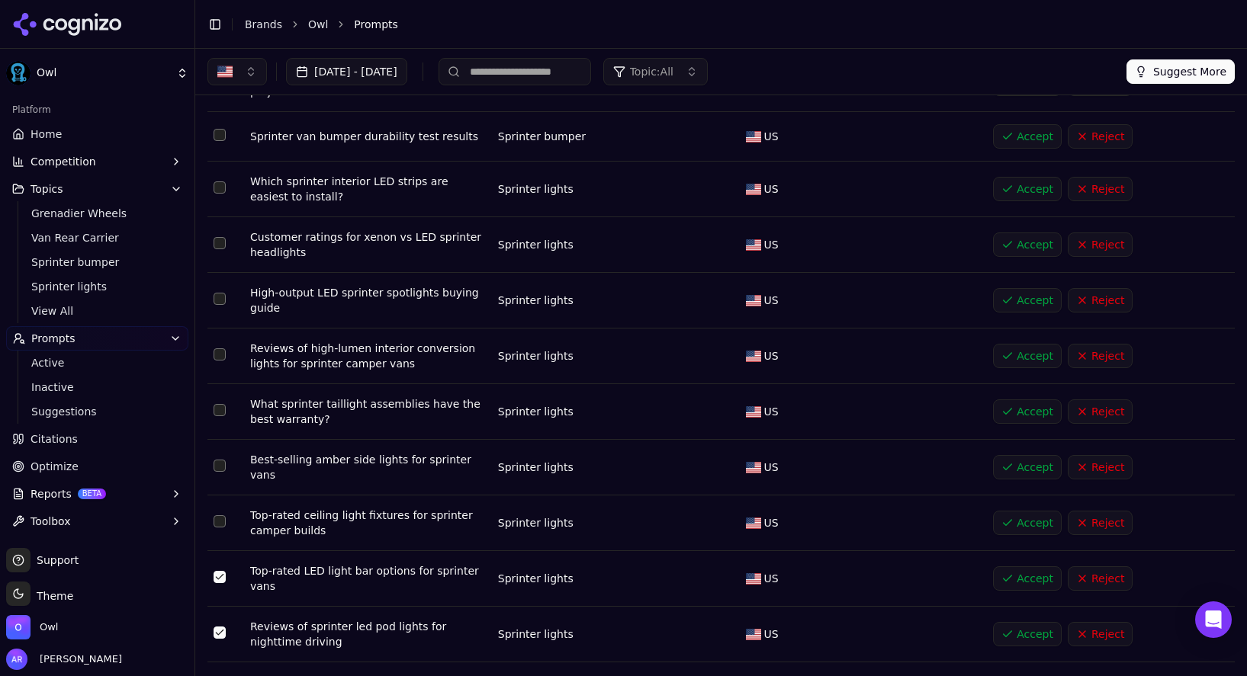
click at [225, 293] on button "Select row 335" at bounding box center [220, 299] width 12 height 12
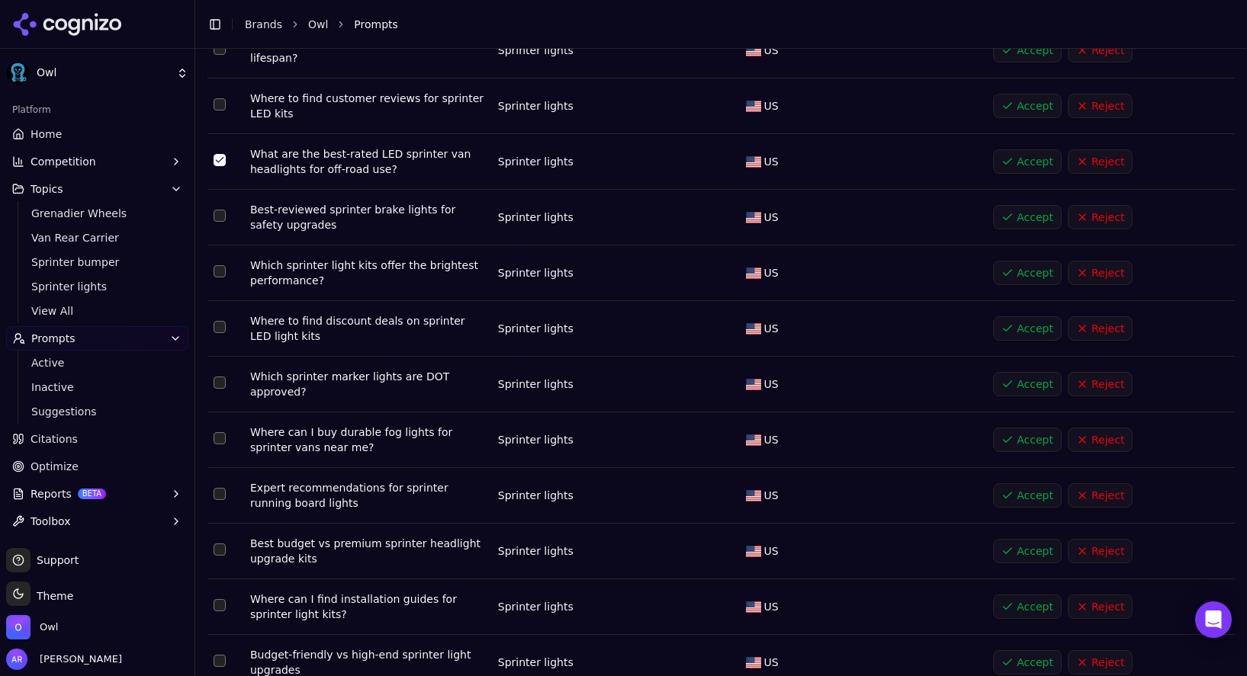
scroll to position [4938, 0]
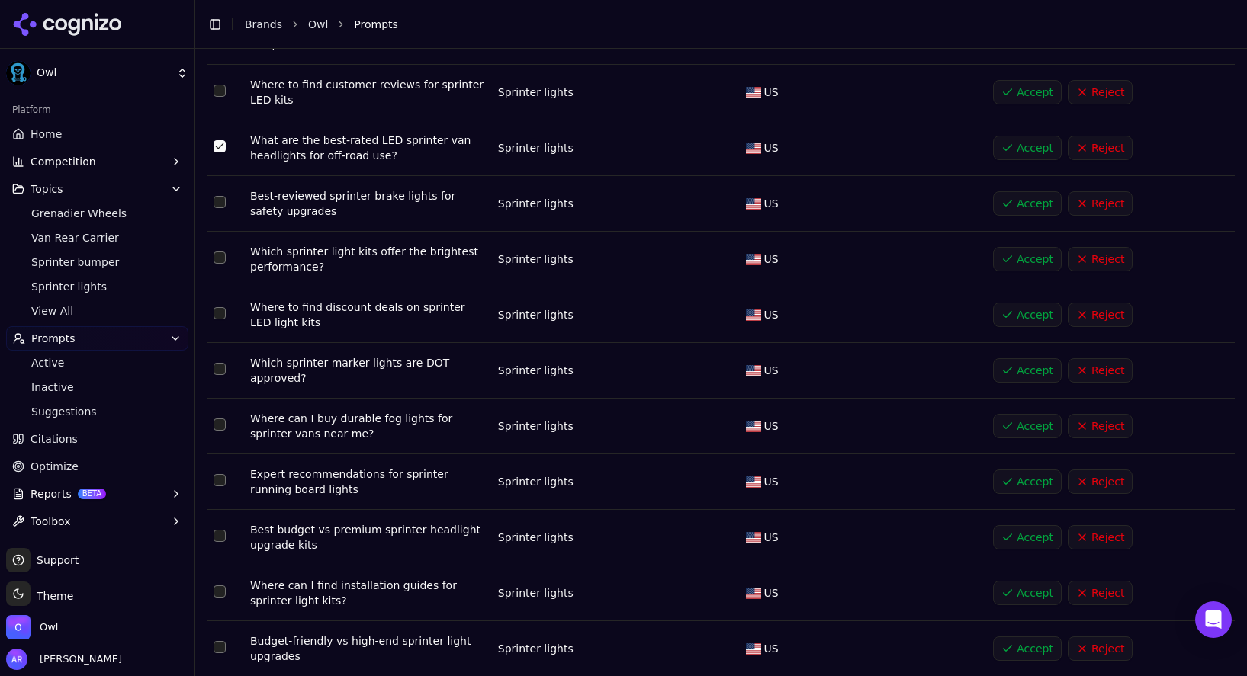
click at [223, 419] on button "Select row 350" at bounding box center [220, 425] width 12 height 12
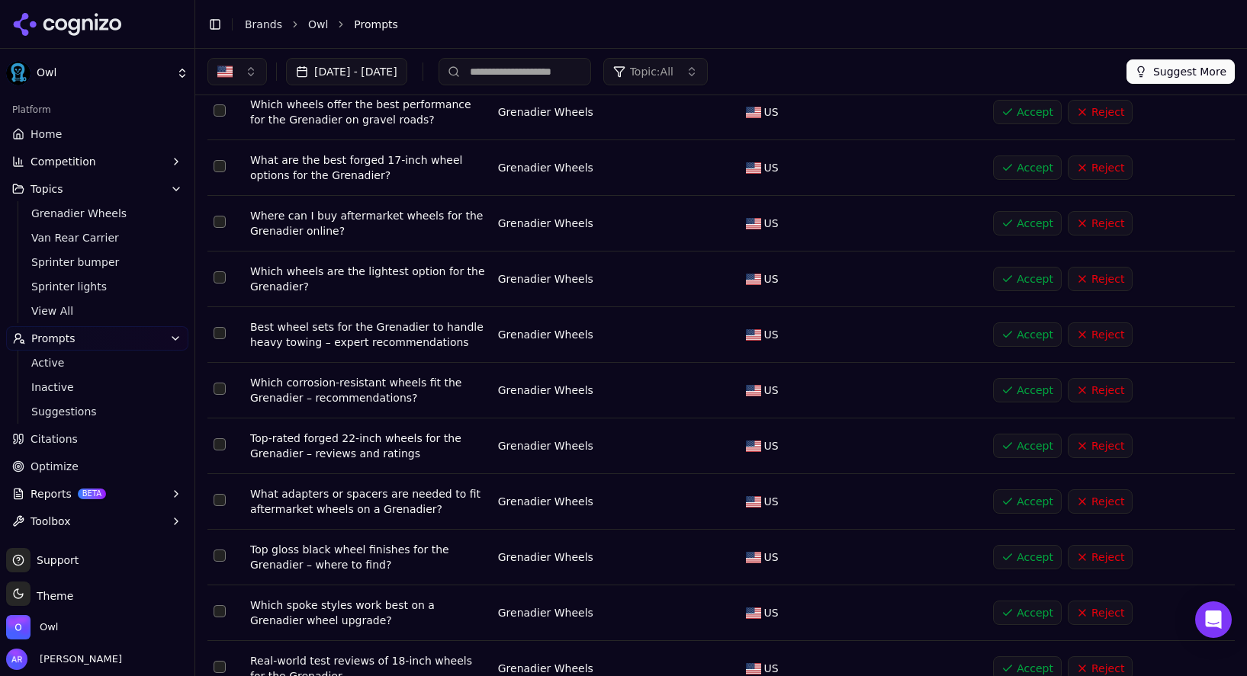
scroll to position [0, 0]
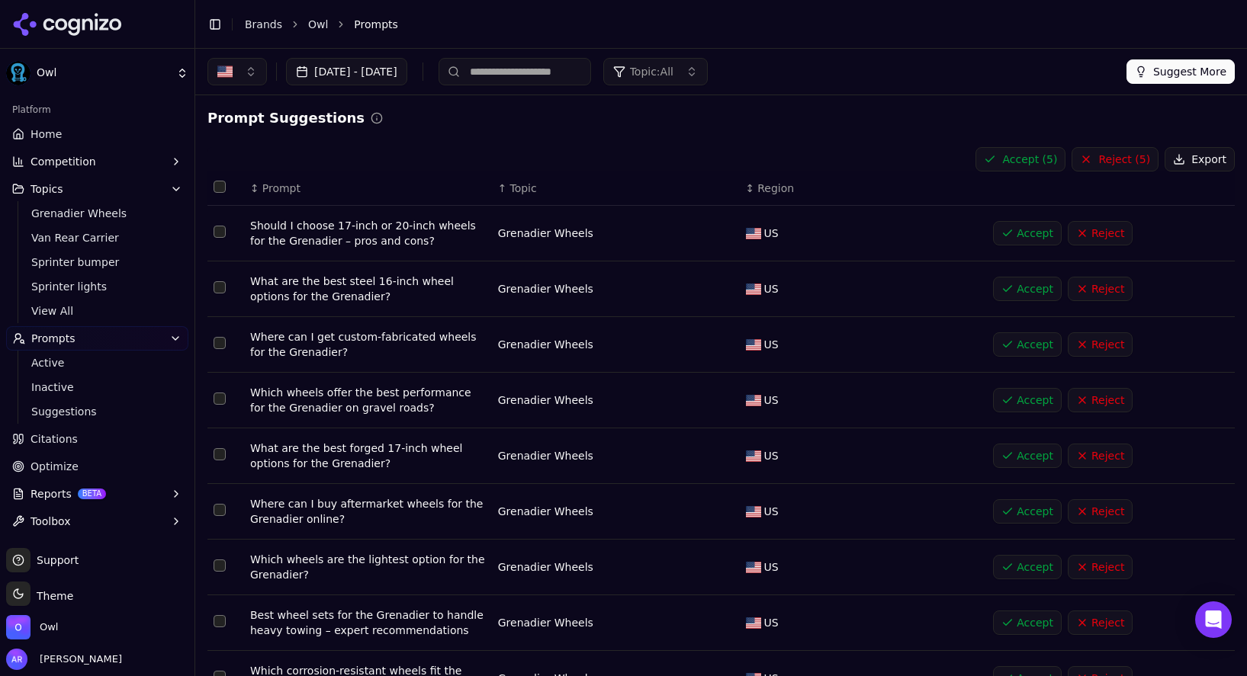
click at [1046, 150] on button "Accept ( 5 )" at bounding box center [1020, 159] width 90 height 24
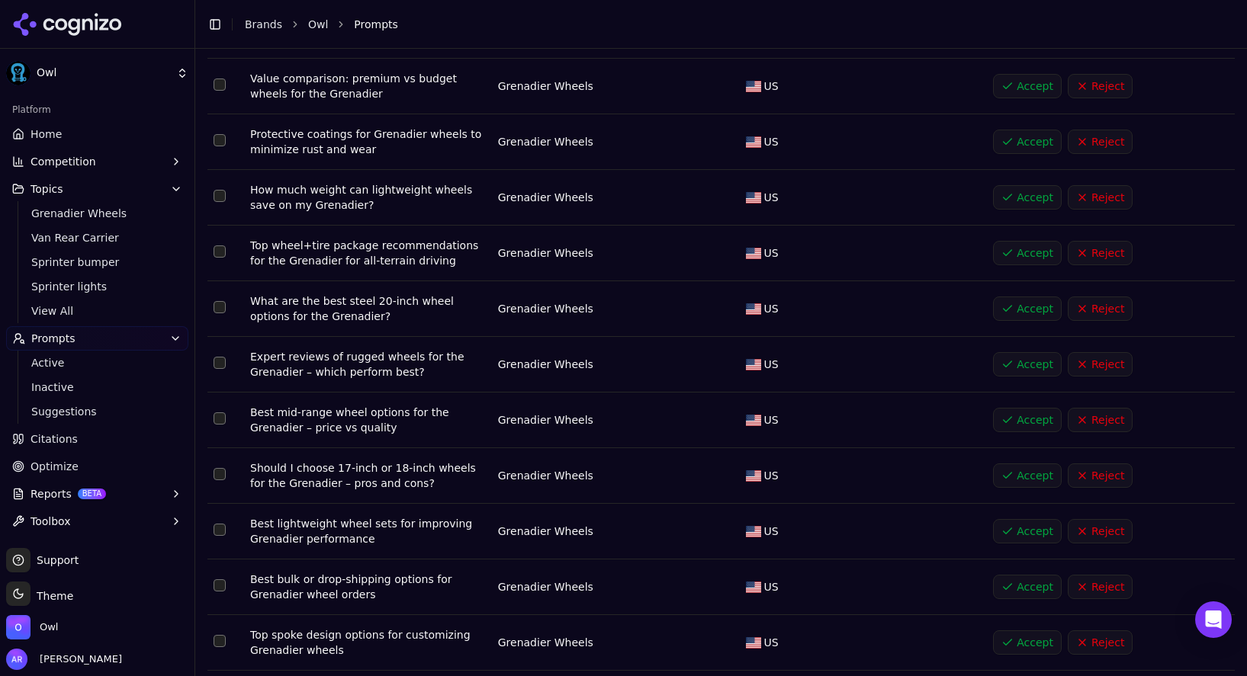
scroll to position [5154, 0]
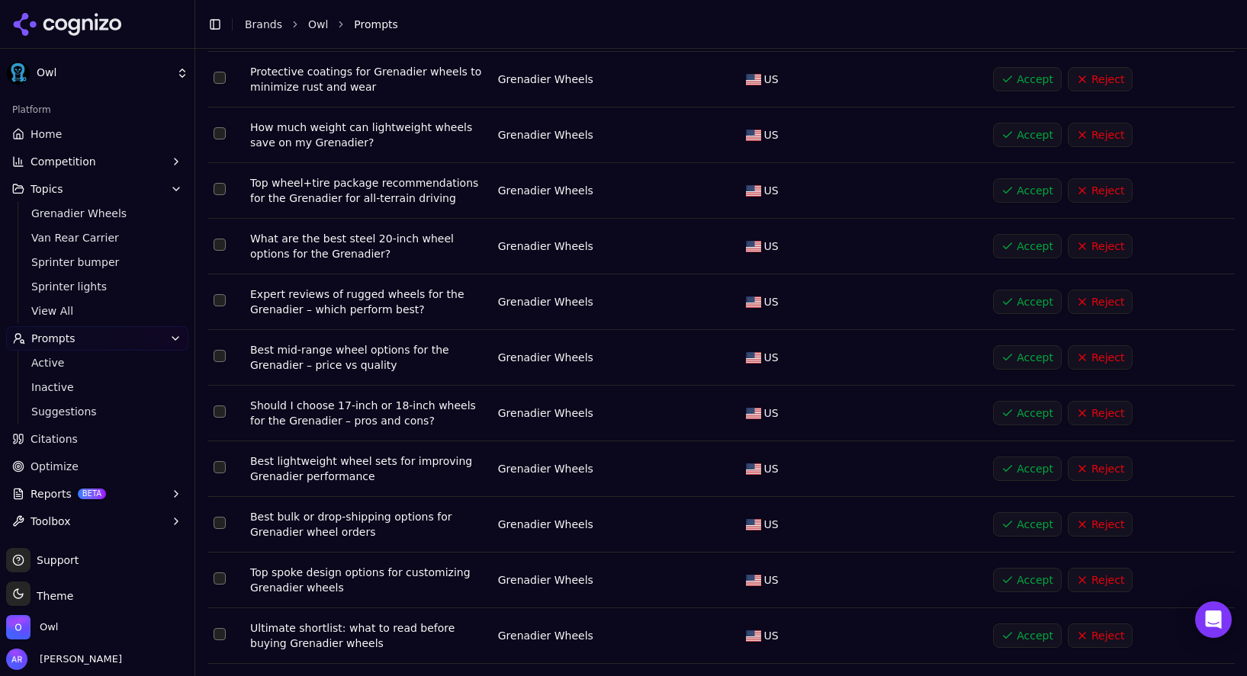
click at [1193, 676] on button "Go to next page" at bounding box center [1192, 688] width 24 height 24
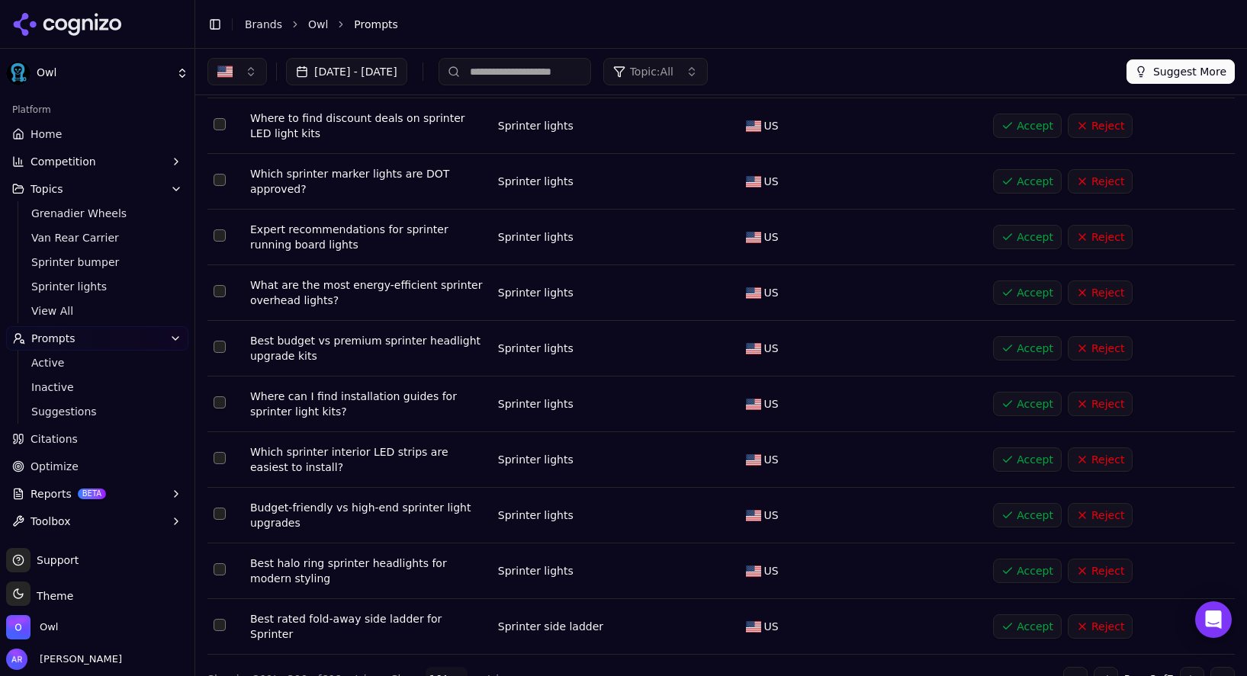
click at [1196, 667] on button "Go to next page" at bounding box center [1192, 679] width 24 height 24
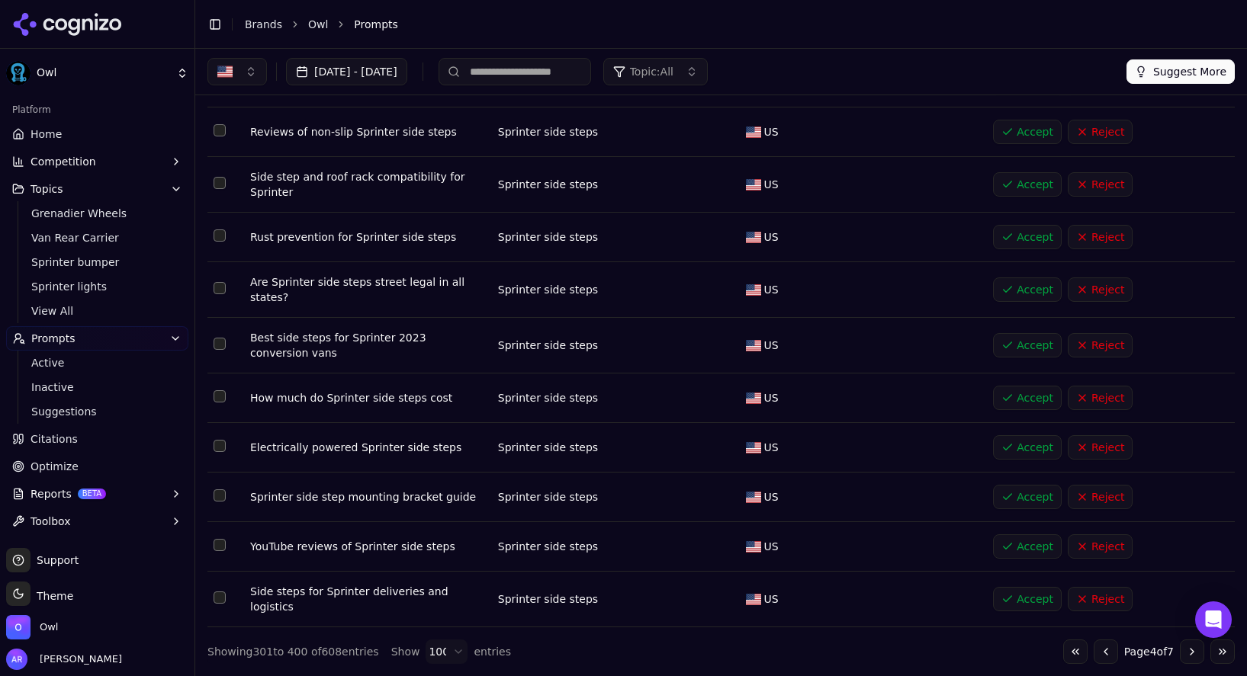
scroll to position [4816, 0]
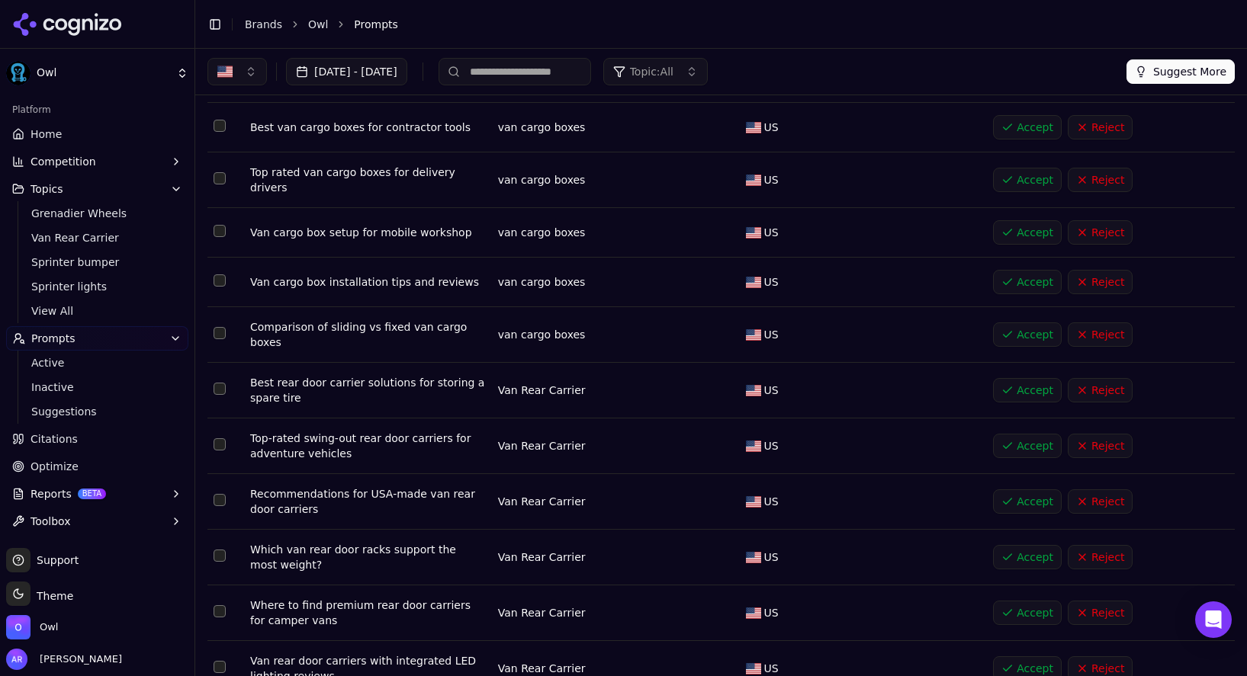
scroll to position [4514, 0]
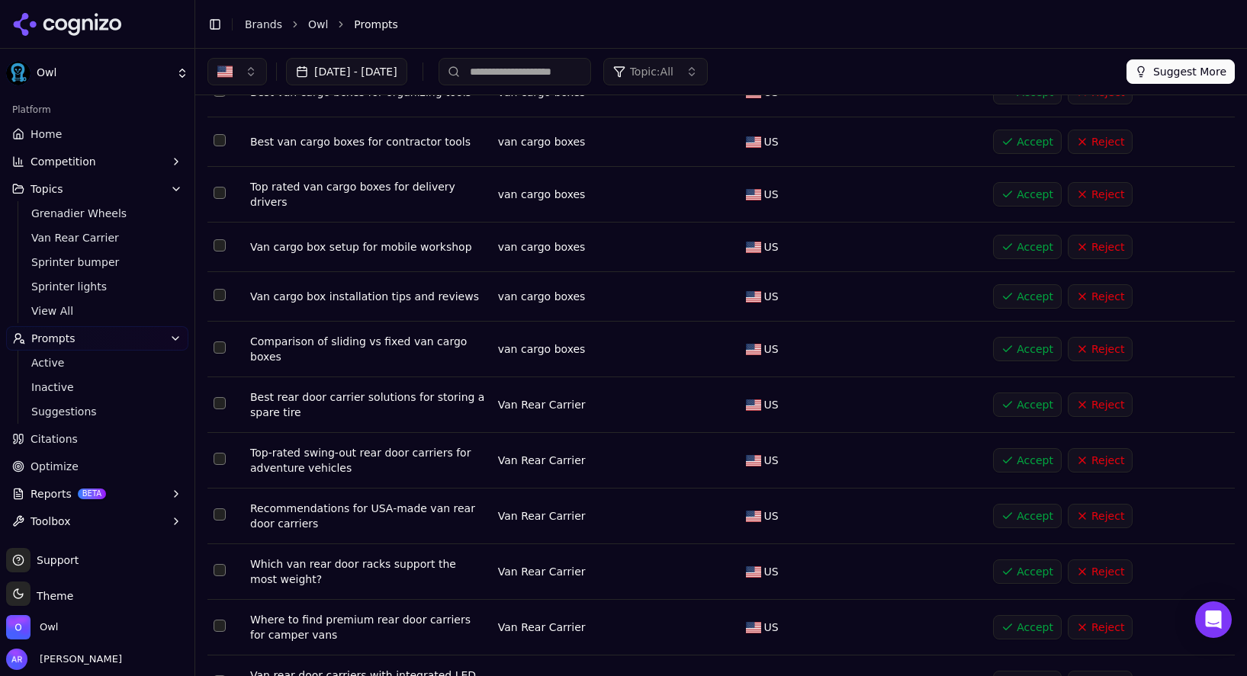
click at [217, 397] on button "Select row 357" at bounding box center [220, 403] width 12 height 12
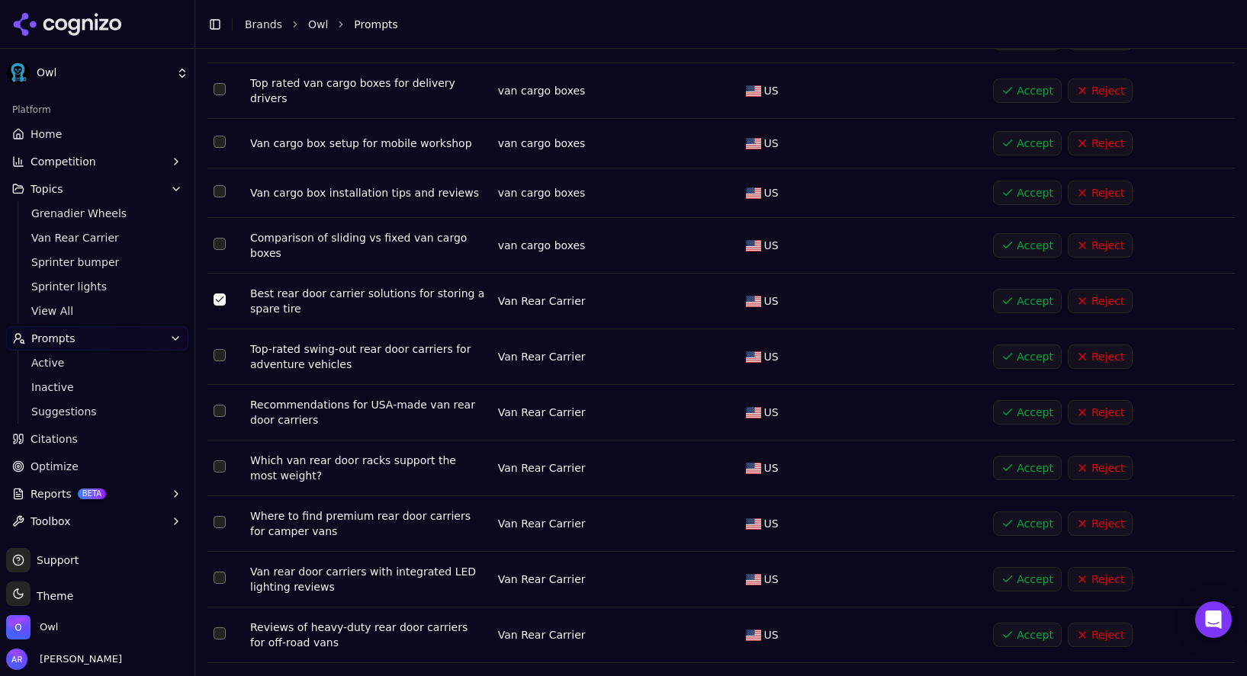
scroll to position [4623, 0]
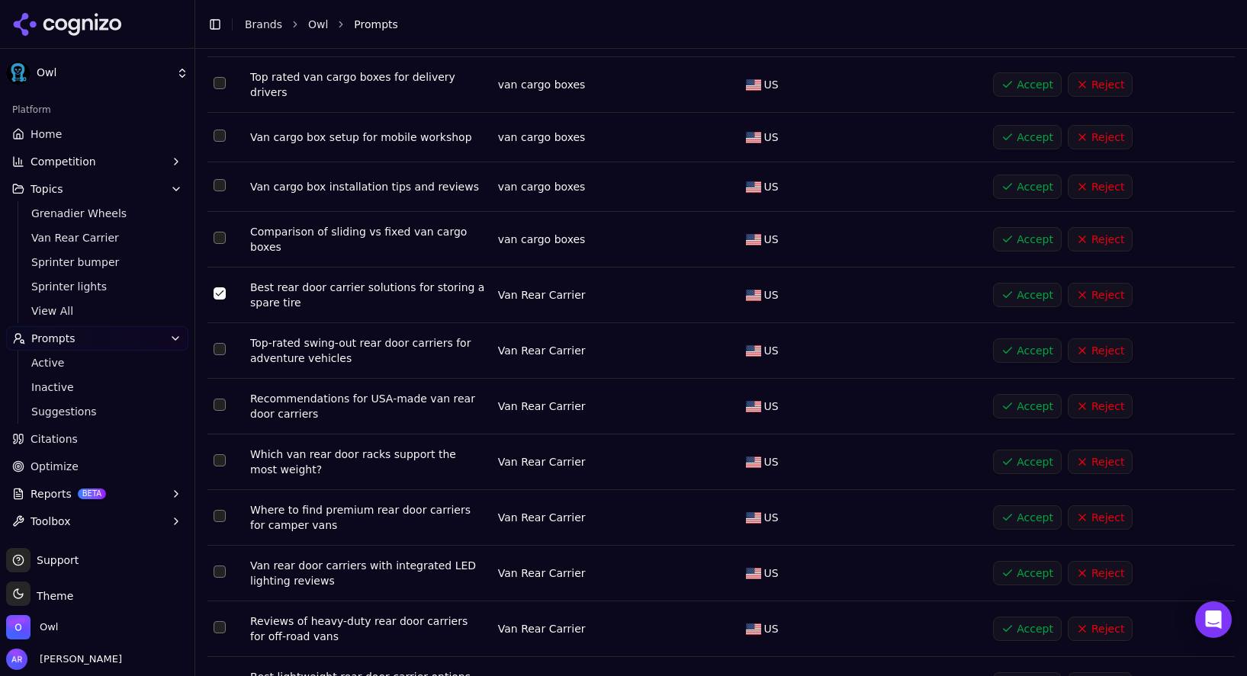
click at [221, 399] on button "Select row 359" at bounding box center [220, 405] width 12 height 12
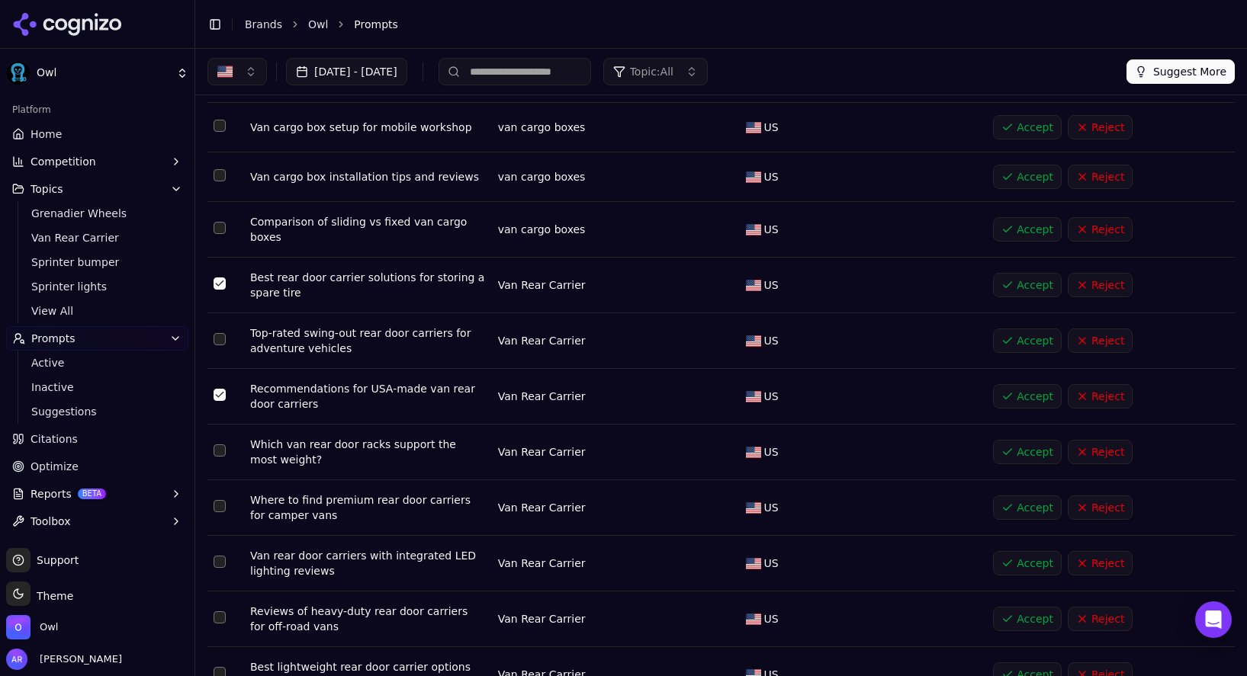
scroll to position [4629, 0]
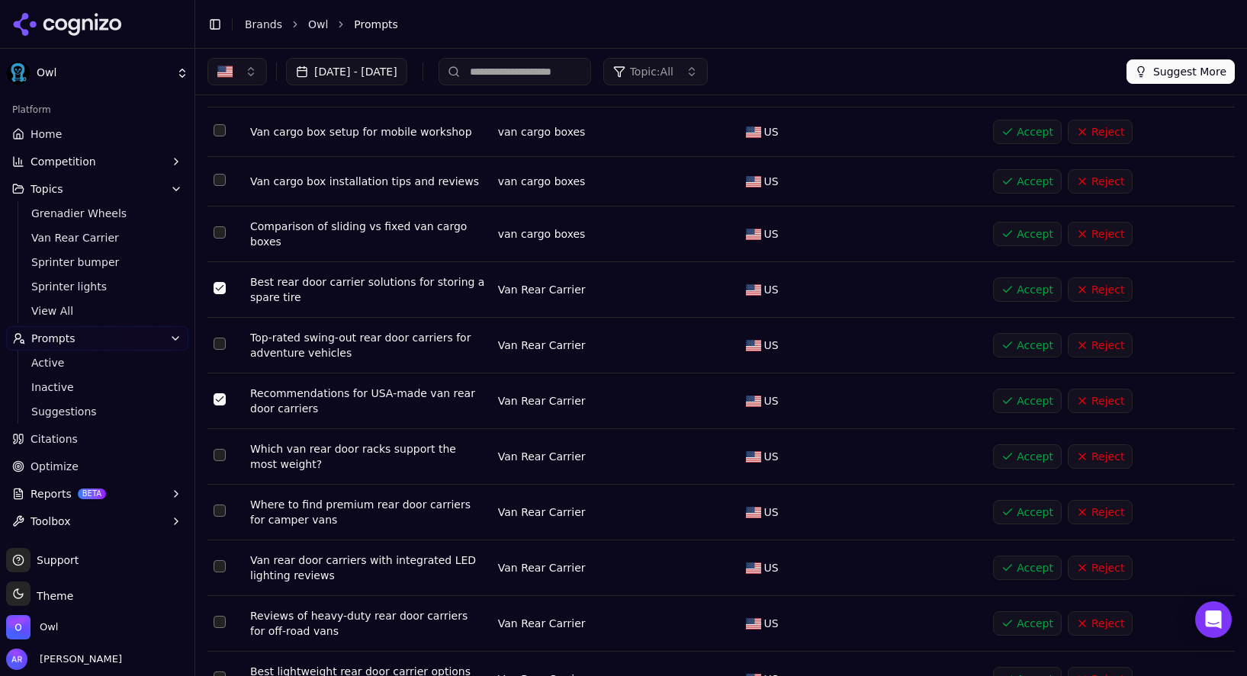
click at [220, 449] on button "Select row 360" at bounding box center [220, 455] width 12 height 12
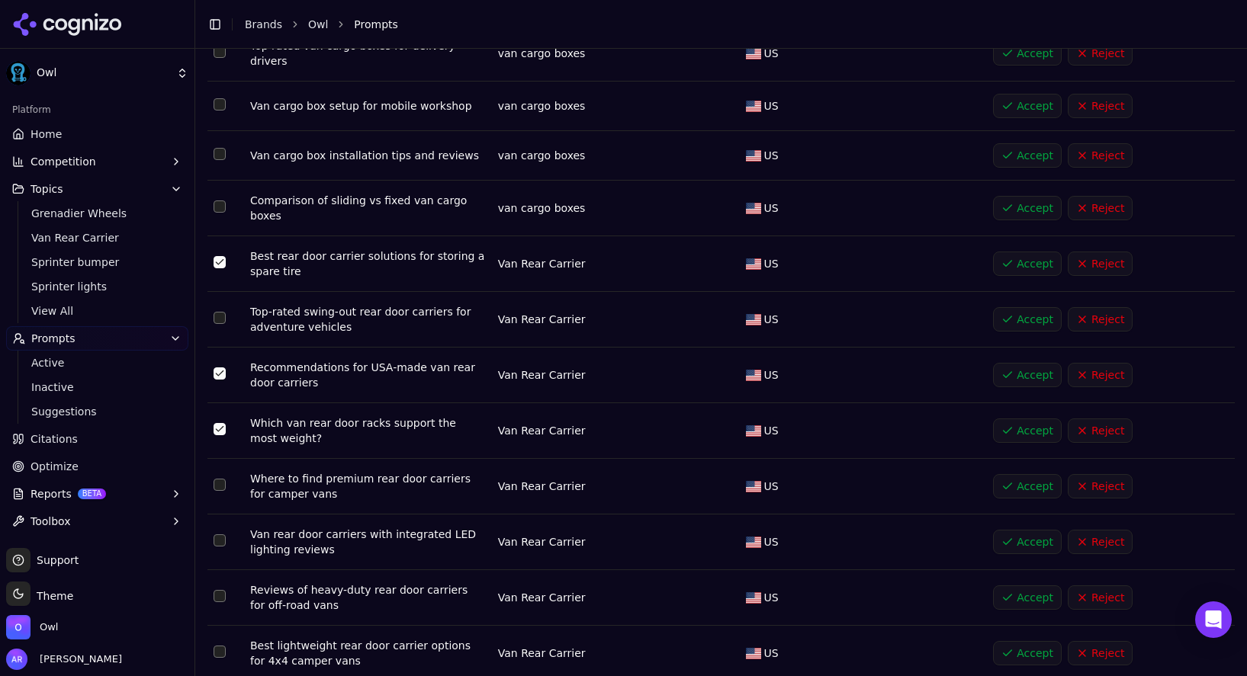
scroll to position [4656, 0]
click at [217, 477] on button "Select row 361" at bounding box center [220, 483] width 12 height 12
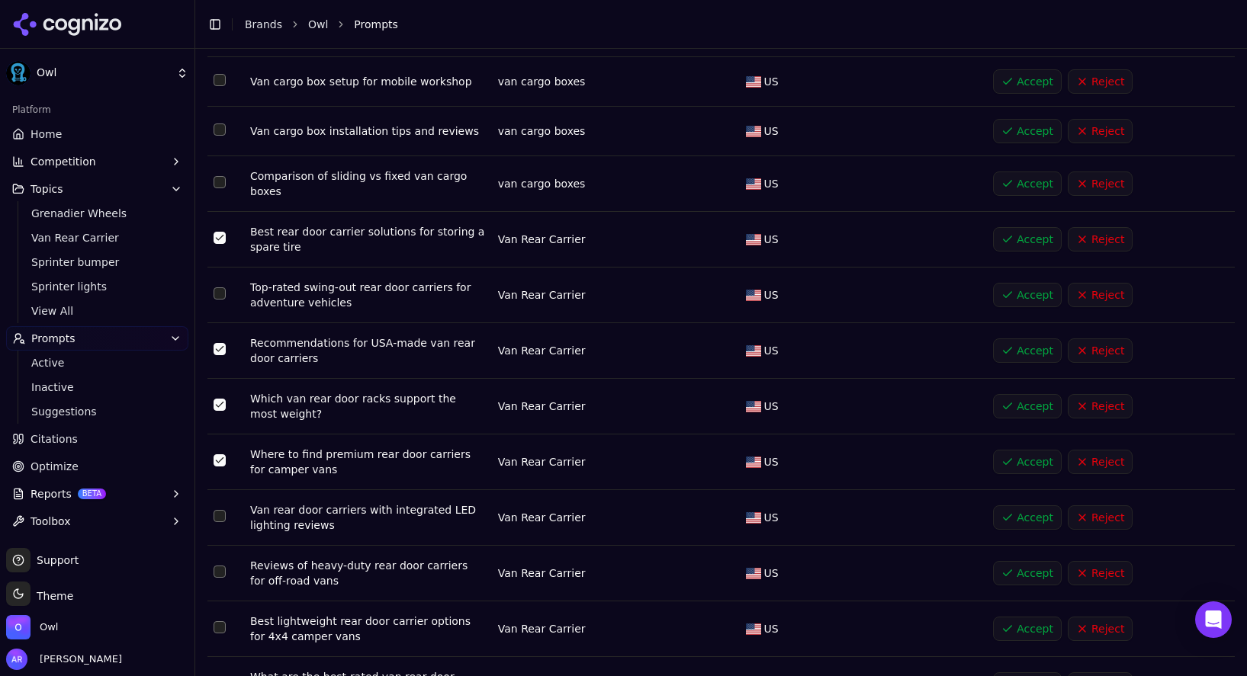
scroll to position [4691, 0]
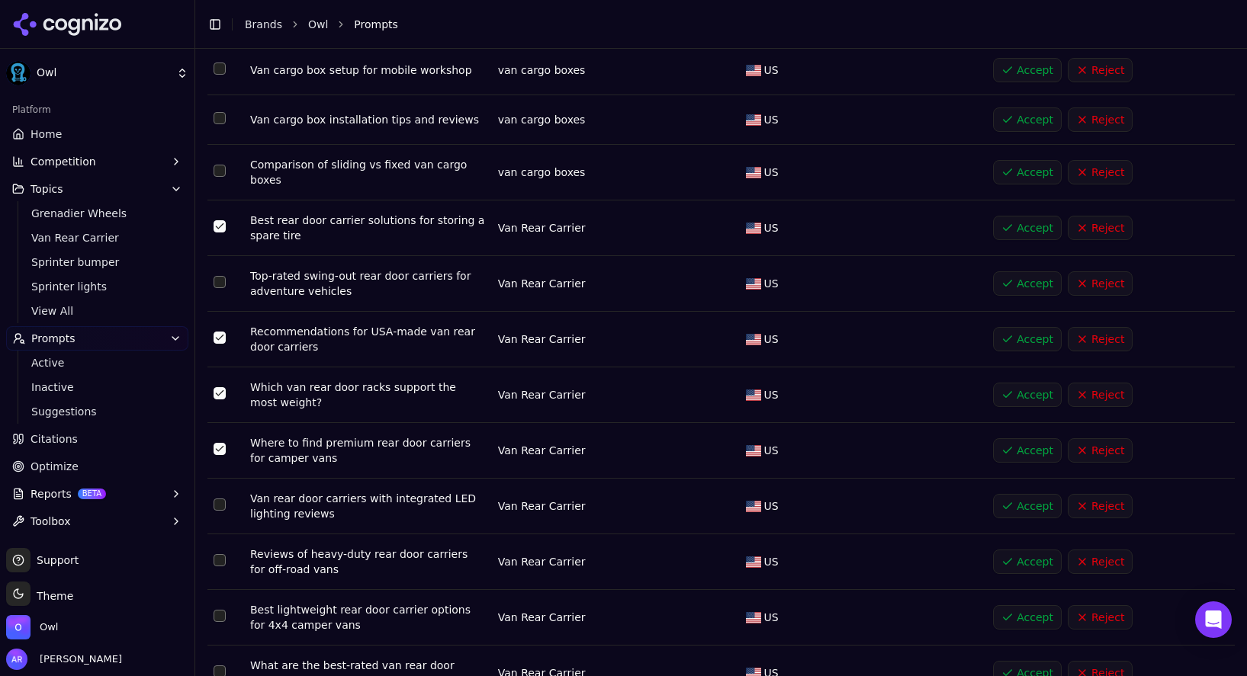
click at [226, 479] on td "Data table" at bounding box center [225, 507] width 37 height 56
click at [217, 499] on button "Select row 362" at bounding box center [220, 505] width 12 height 12
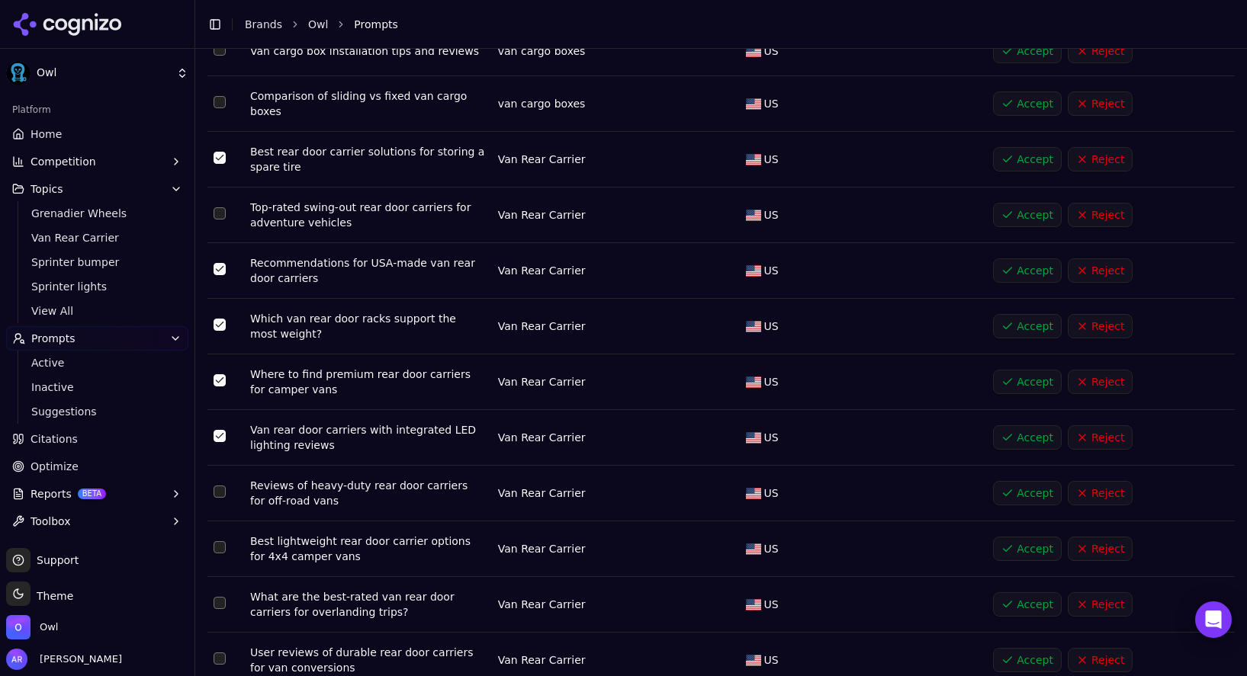
scroll to position [4761, 0]
click at [221, 483] on button "Select row 363" at bounding box center [220, 489] width 12 height 12
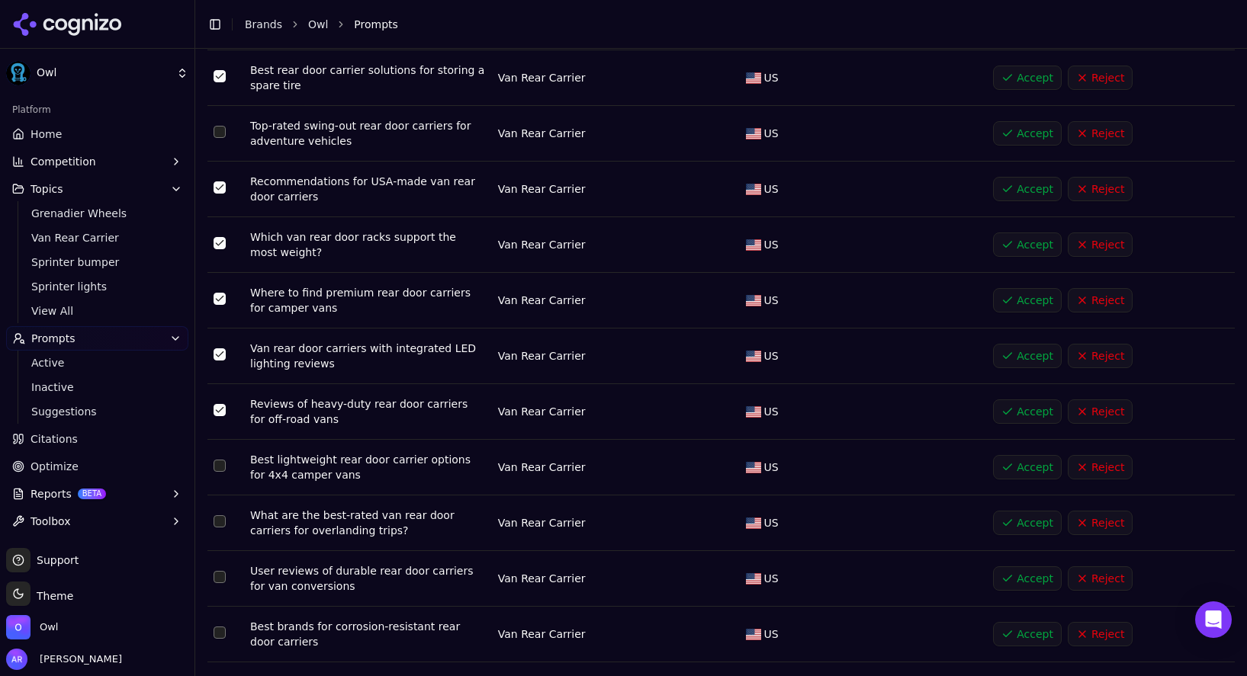
scroll to position [4846, 0]
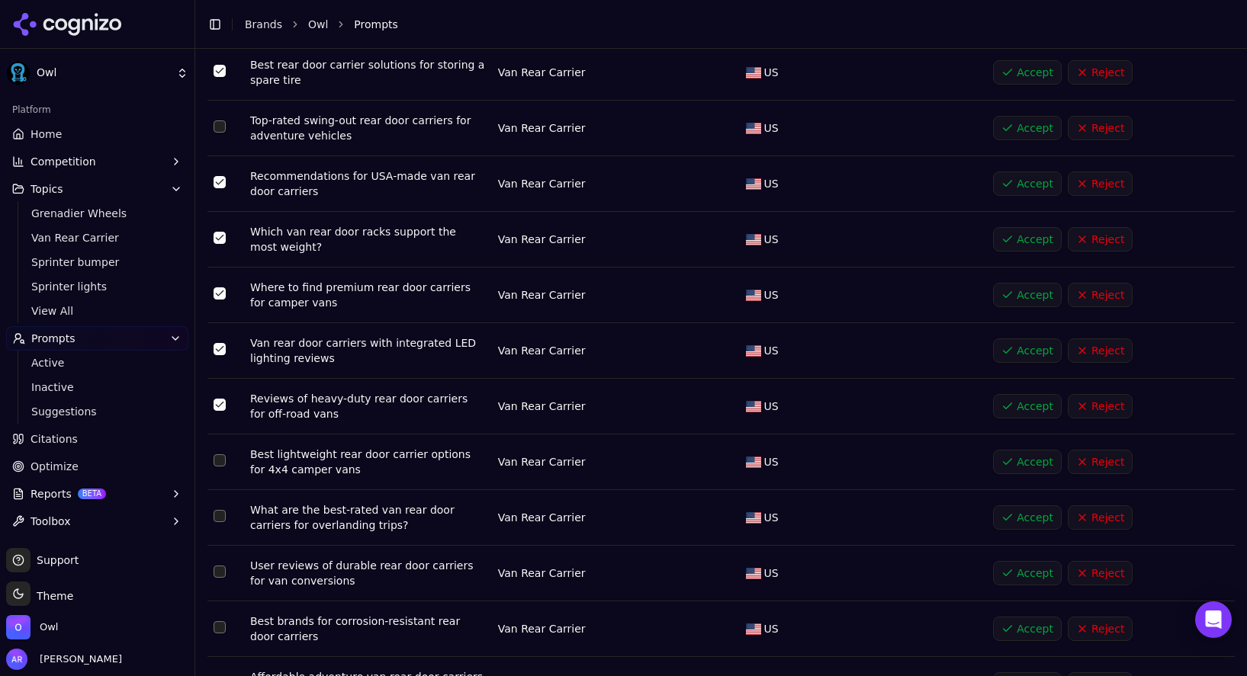
click at [222, 454] on button "Select row 364" at bounding box center [220, 460] width 12 height 12
click at [222, 510] on button "Select row 365" at bounding box center [220, 516] width 12 height 12
click at [223, 566] on button "Select row 366" at bounding box center [220, 572] width 12 height 12
click at [226, 602] on td "Data table" at bounding box center [225, 630] width 37 height 56
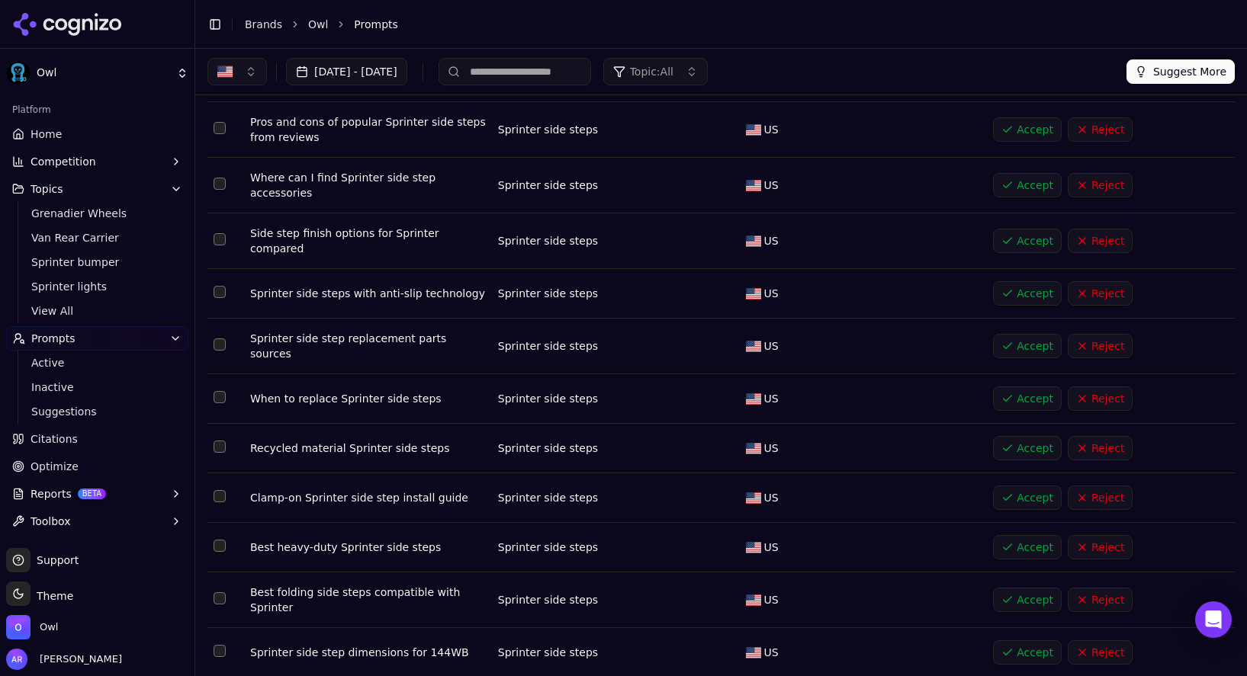
scroll to position [0, 0]
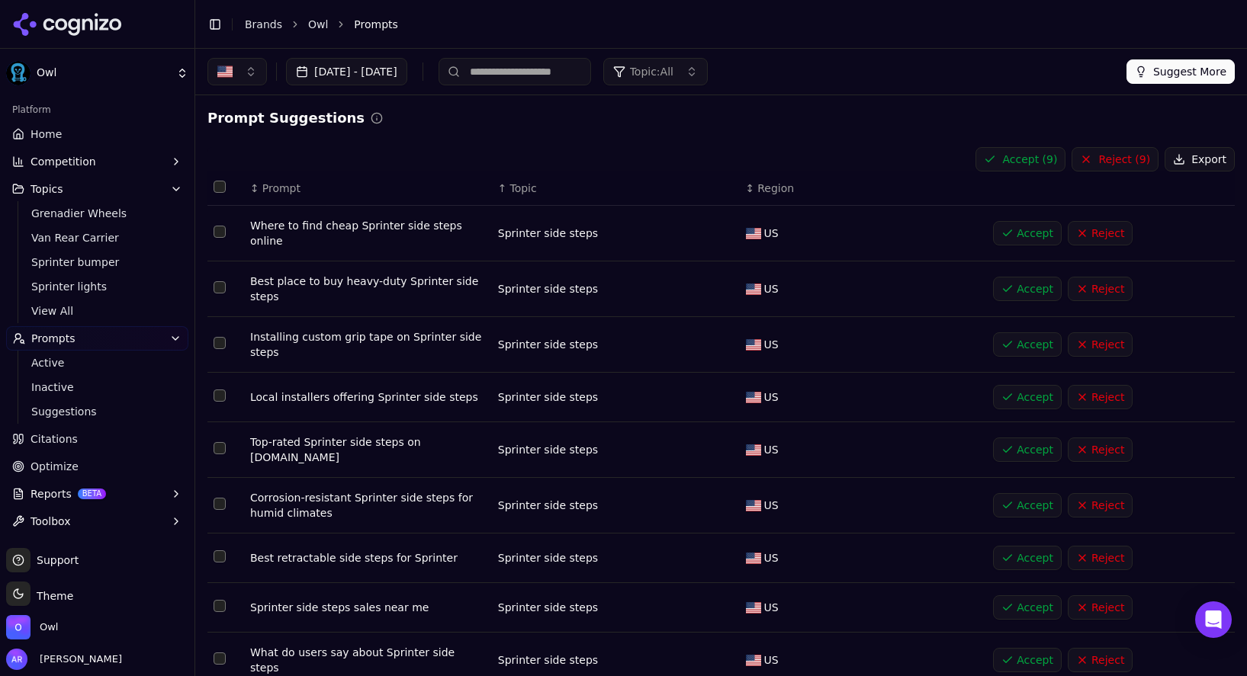
click at [1043, 157] on button "Accept ( 9 )" at bounding box center [1020, 159] width 90 height 24
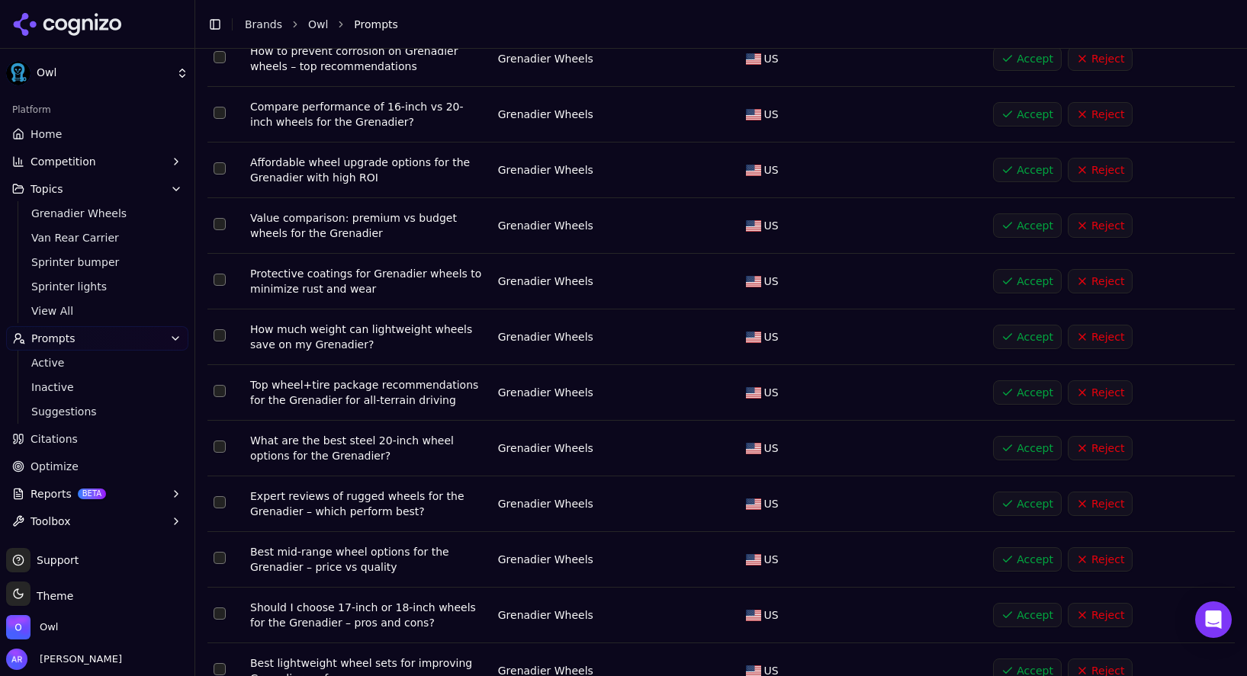
scroll to position [5154, 0]
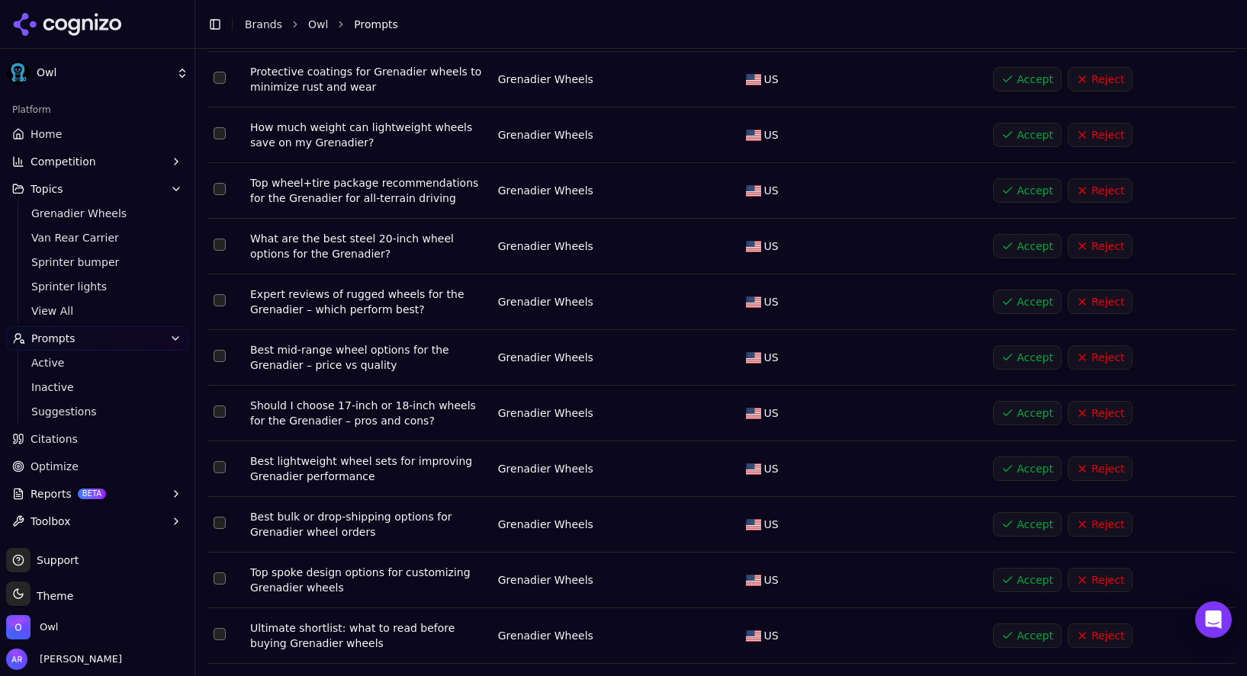
click at [1193, 676] on button "Go to next page" at bounding box center [1192, 688] width 24 height 24
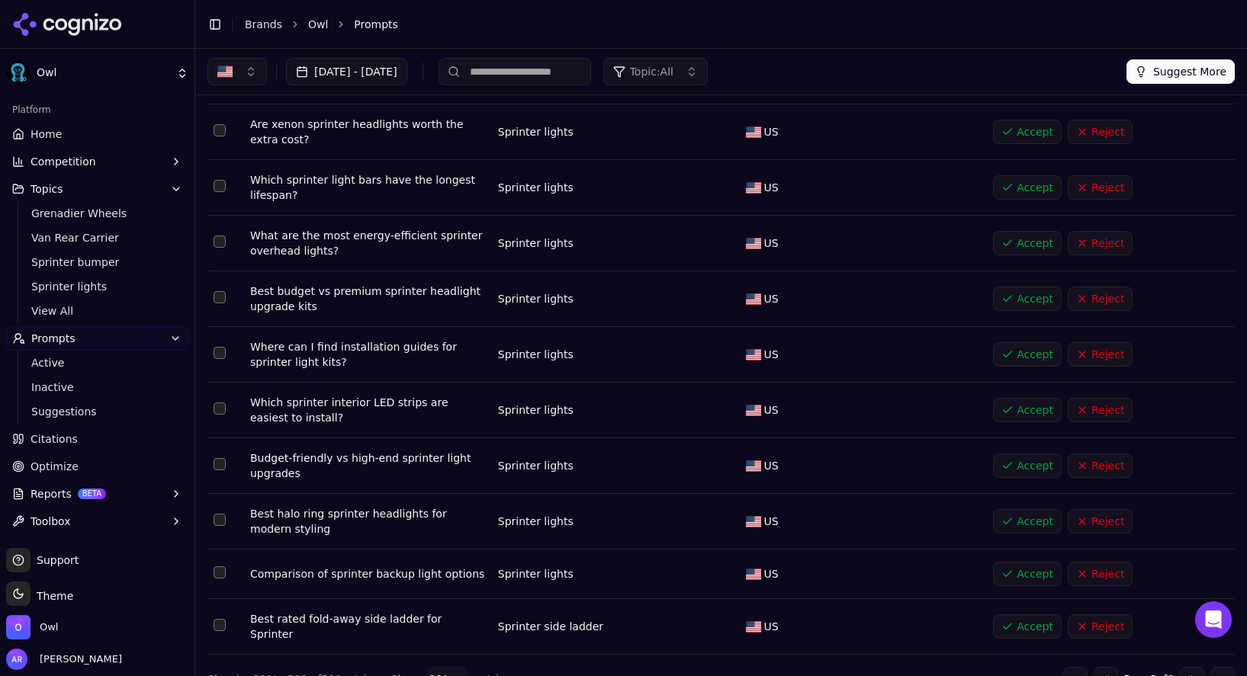
click at [1193, 667] on button "Go to next page" at bounding box center [1192, 679] width 24 height 24
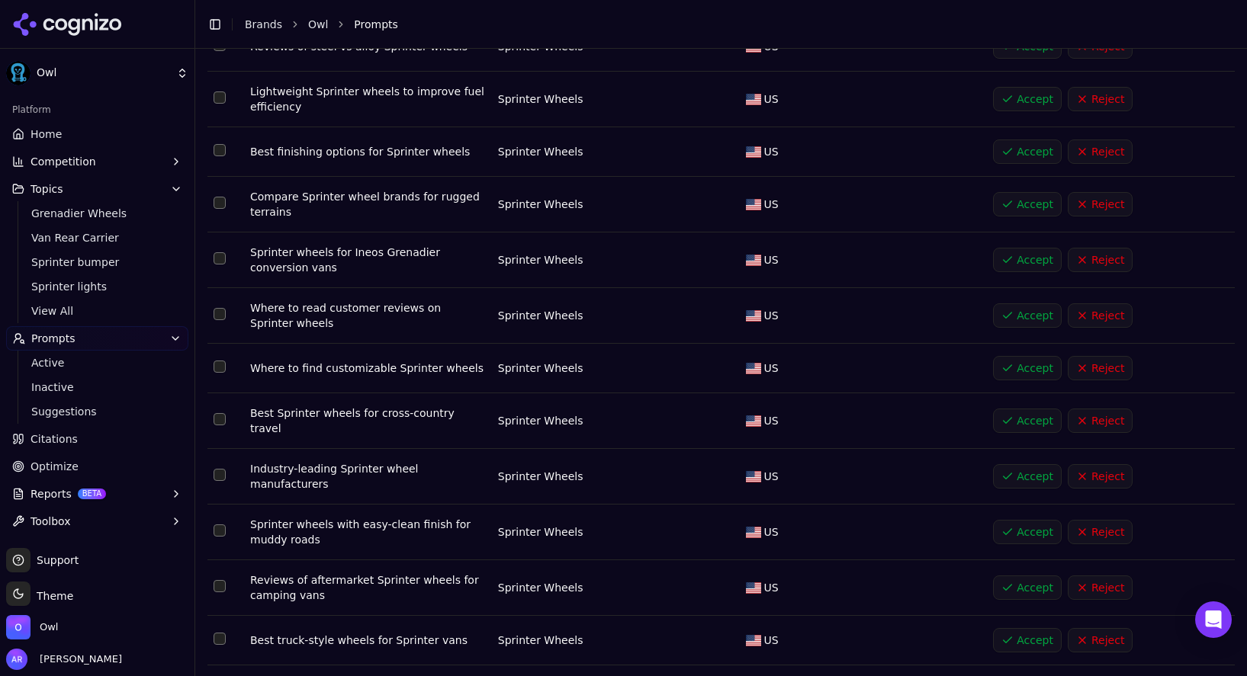
scroll to position [2809, 0]
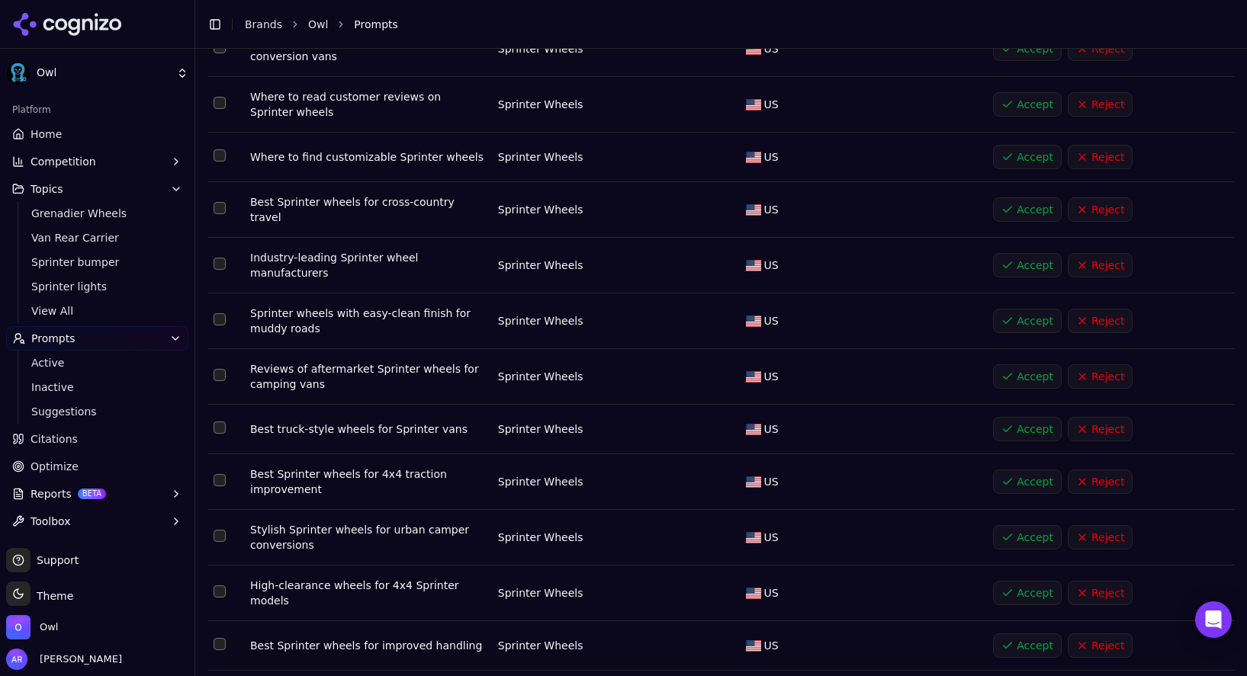
click at [214, 474] on button "Select row 113" at bounding box center [220, 480] width 12 height 12
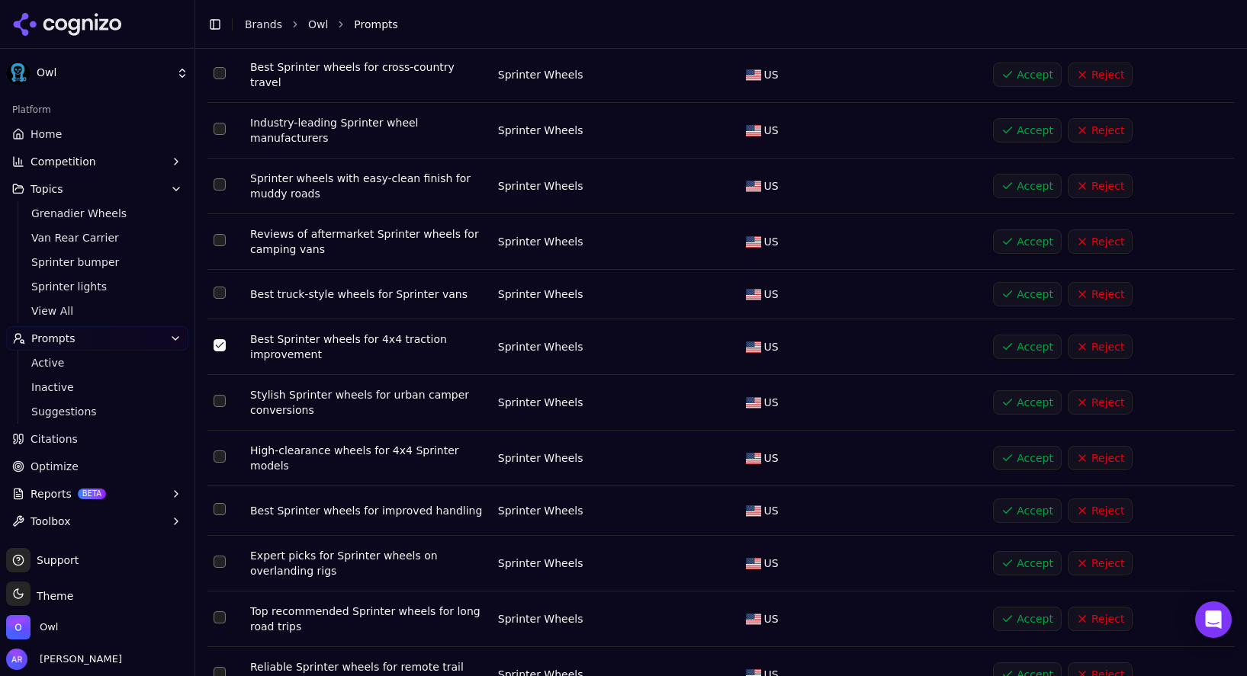
scroll to position [2978, 0]
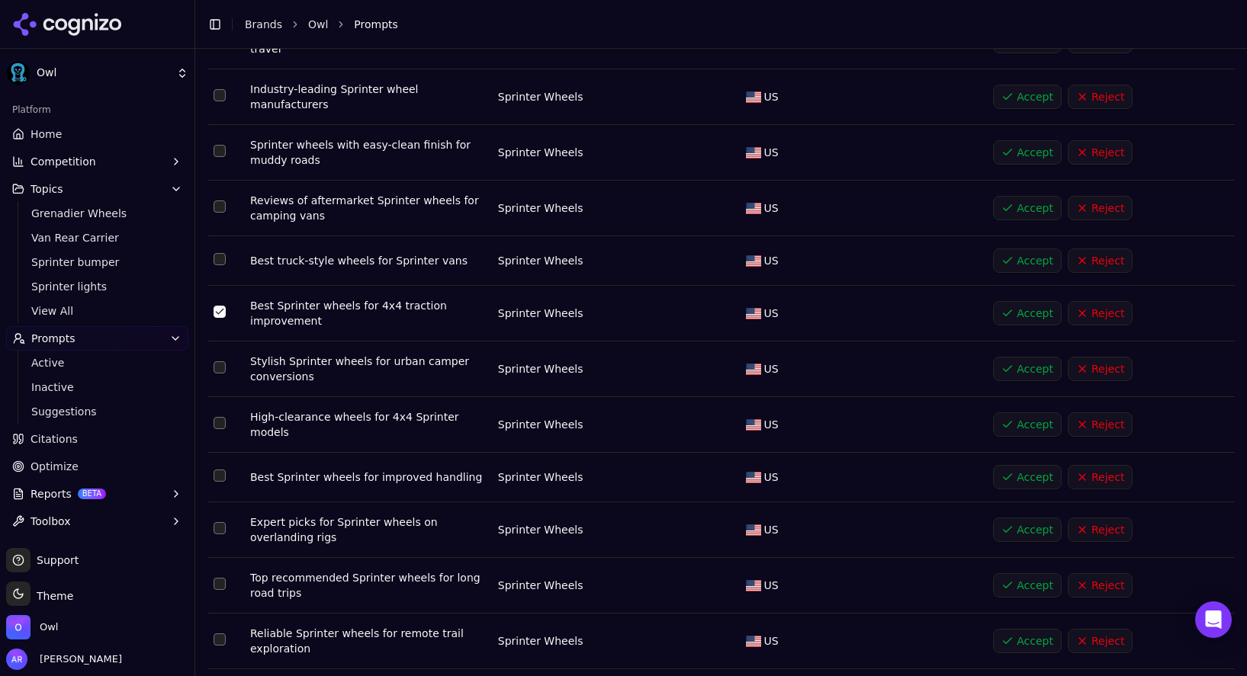
click at [215, 470] on button "Select row 116" at bounding box center [220, 476] width 12 height 12
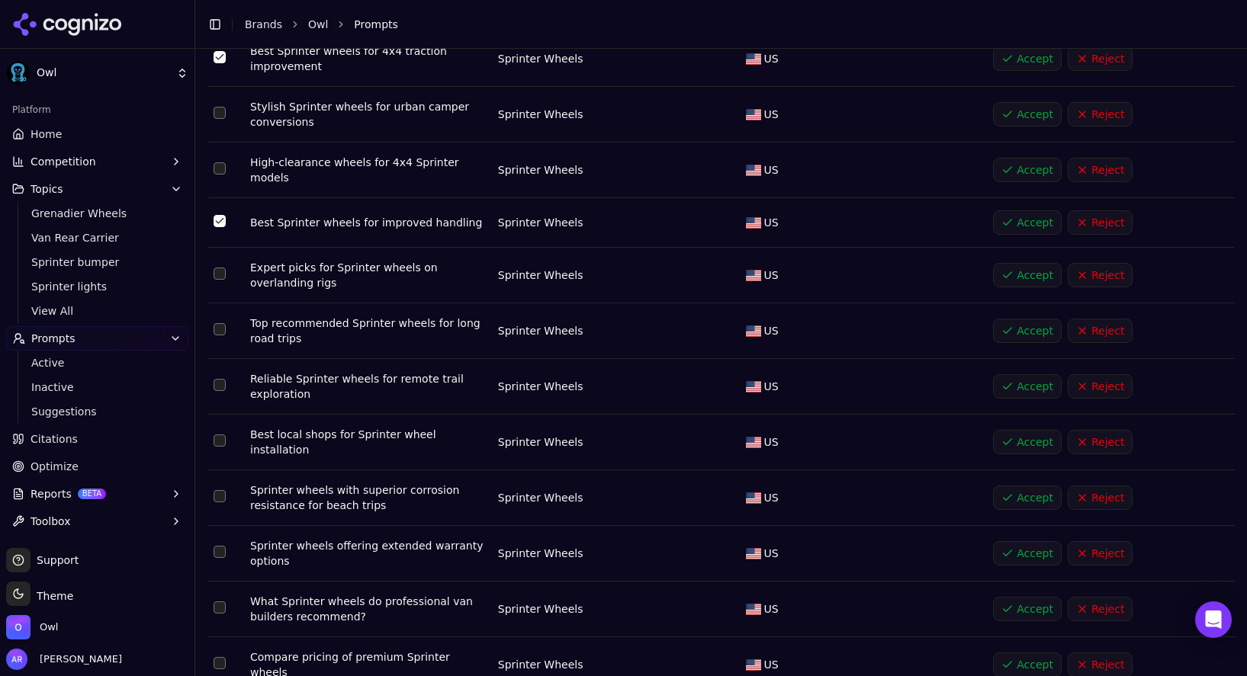
scroll to position [3241, 0]
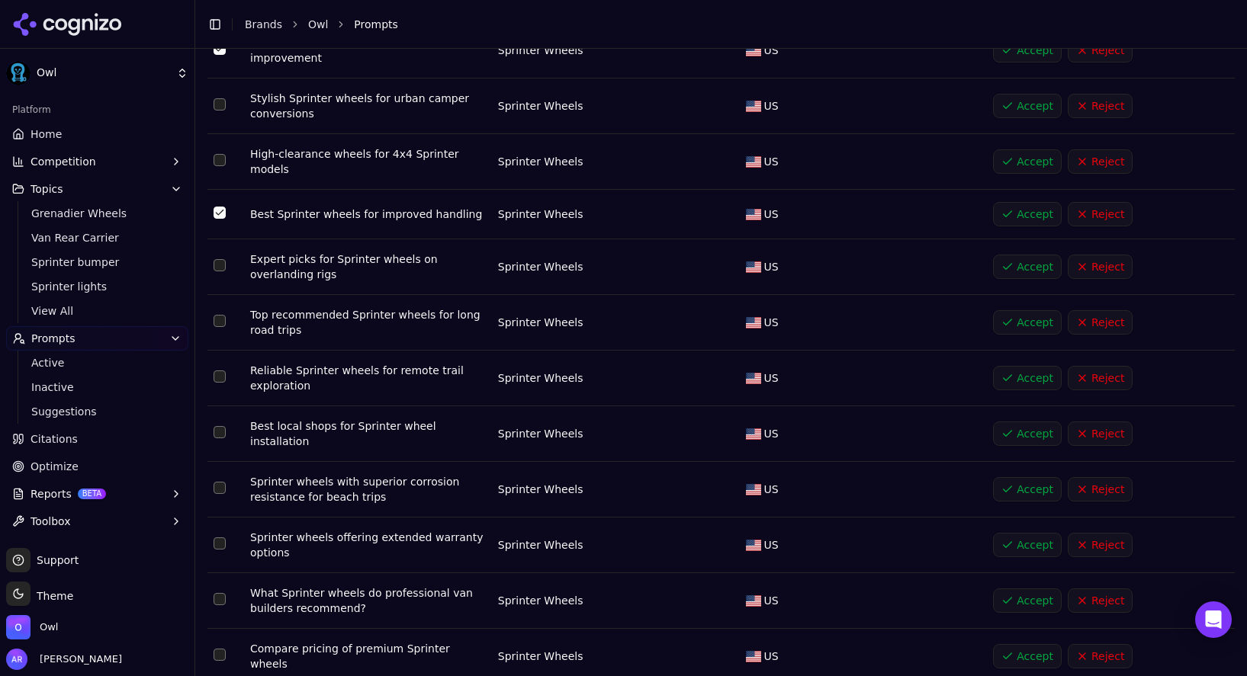
click at [220, 406] on td "Data table" at bounding box center [225, 434] width 37 height 56
click at [226, 406] on td "Data table" at bounding box center [225, 434] width 37 height 56
click at [218, 426] on button "Select row 120" at bounding box center [220, 432] width 12 height 12
click at [218, 371] on button "Select row 119" at bounding box center [220, 377] width 12 height 12
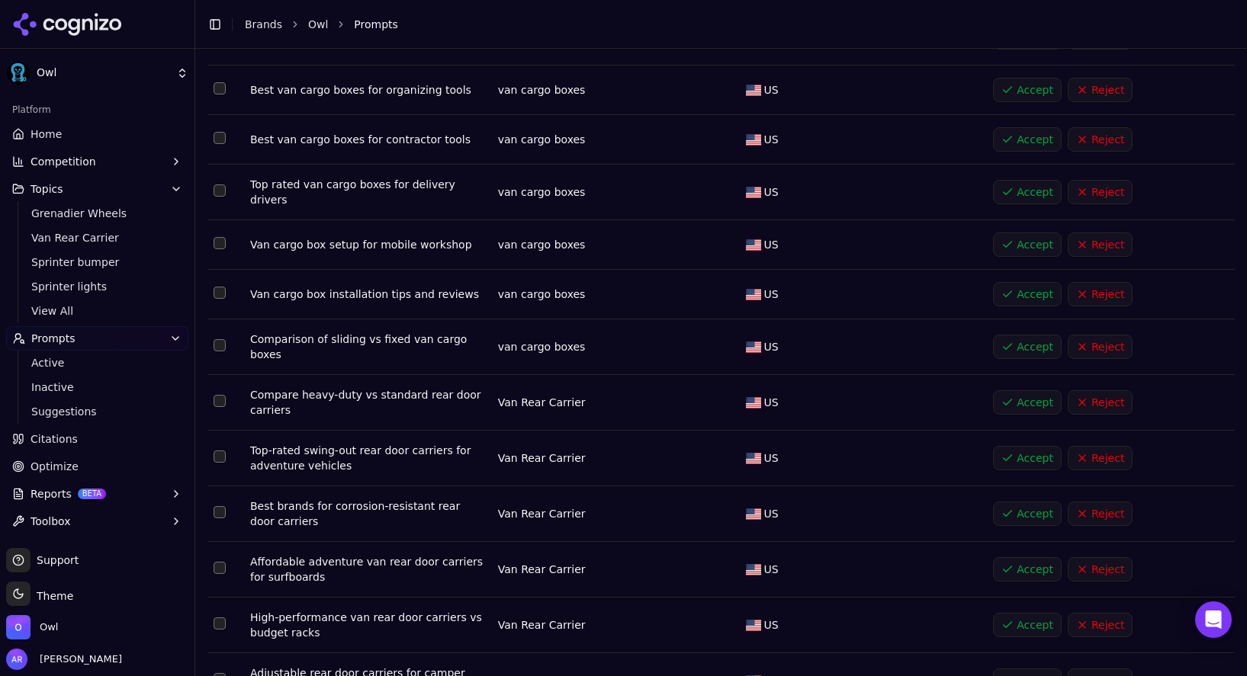
scroll to position [4516, 0]
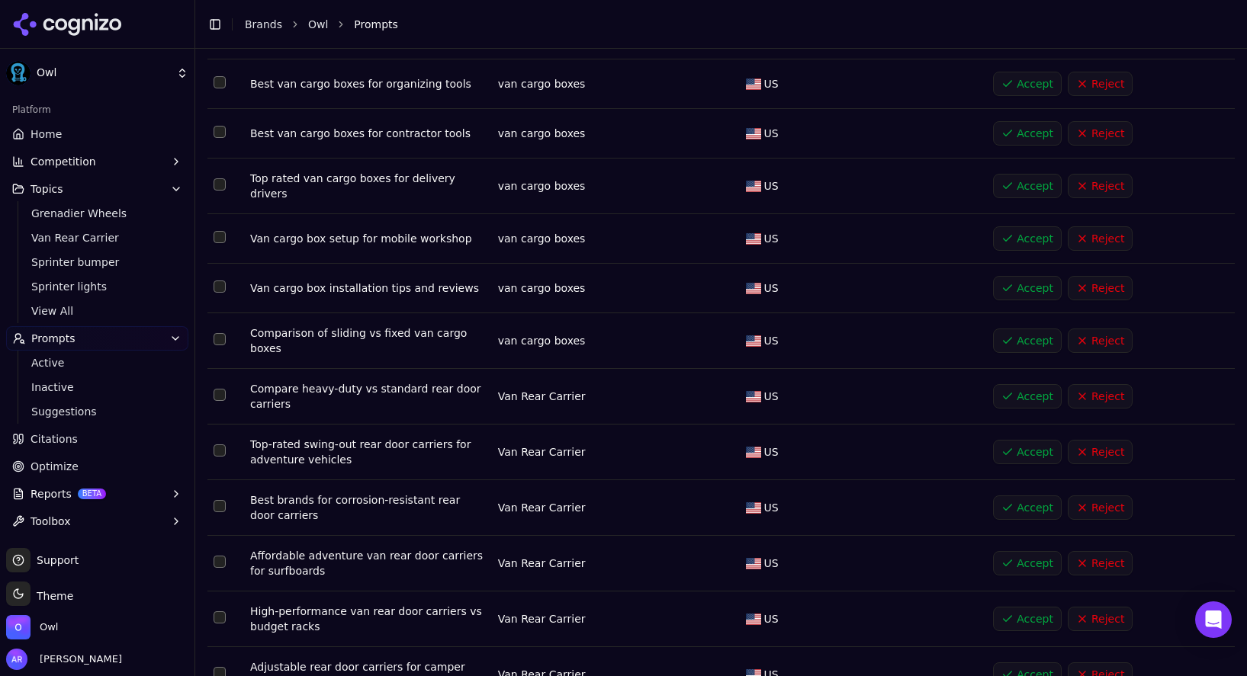
click at [218, 389] on button "Select row 357" at bounding box center [220, 395] width 12 height 12
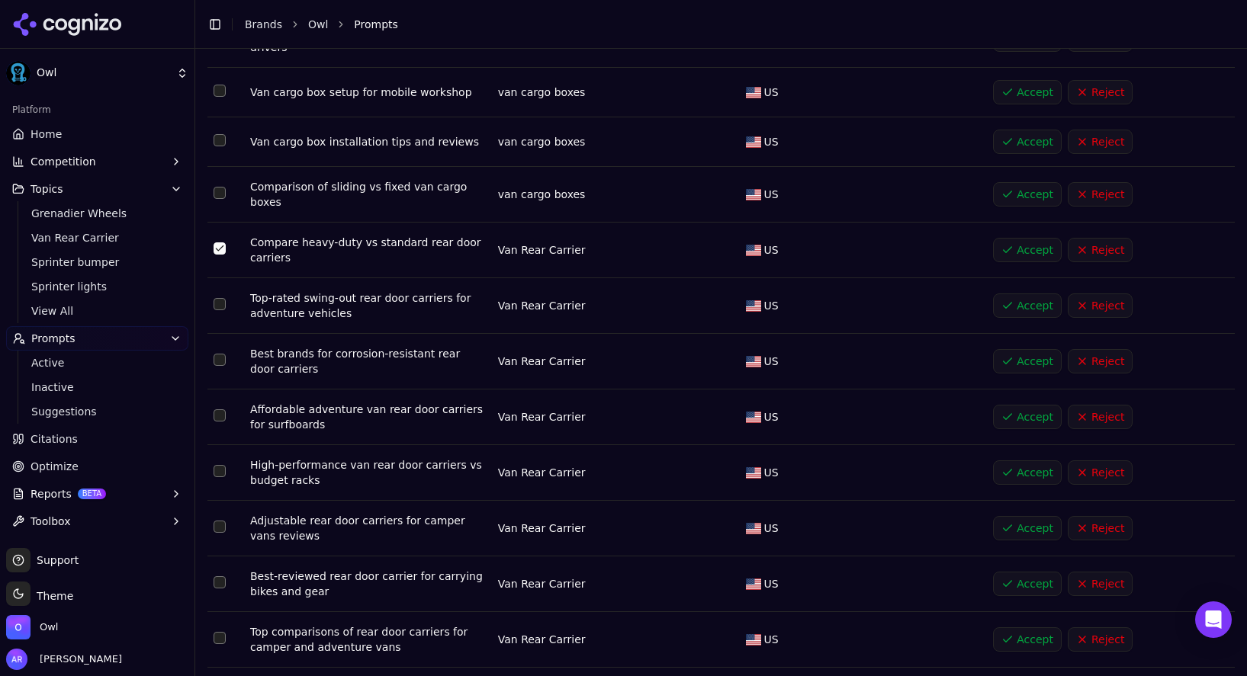
scroll to position [4673, 0]
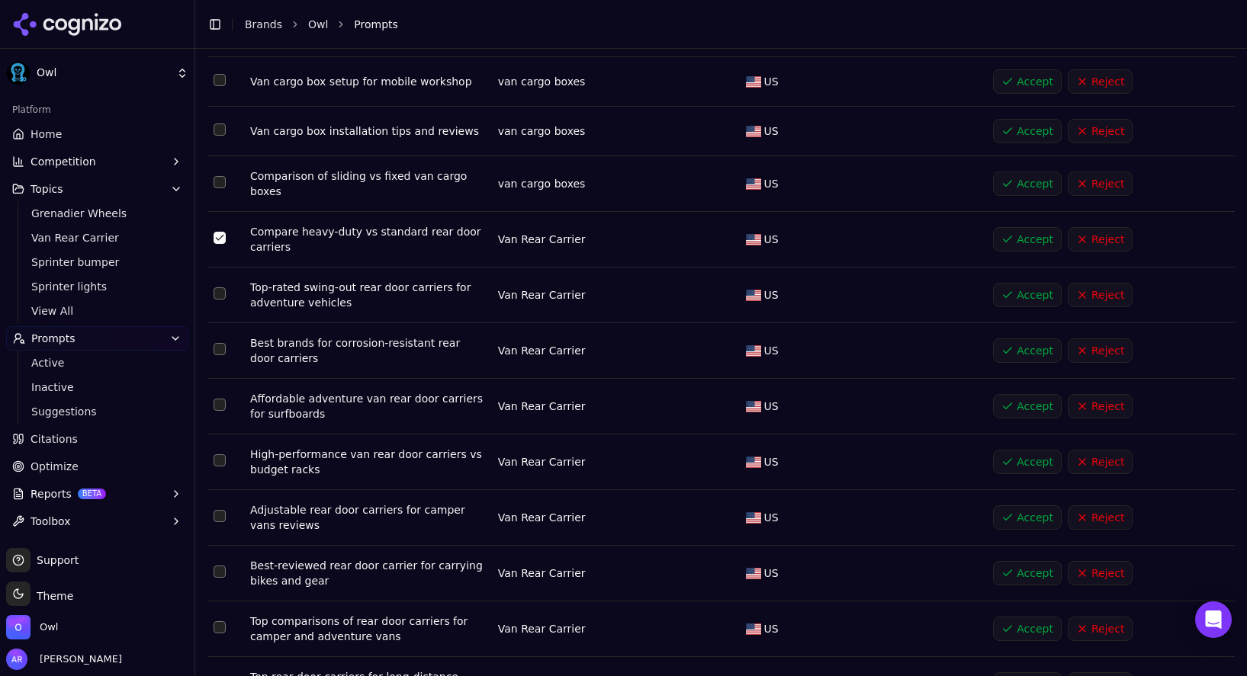
click at [221, 454] on button "Select row 361" at bounding box center [220, 460] width 12 height 12
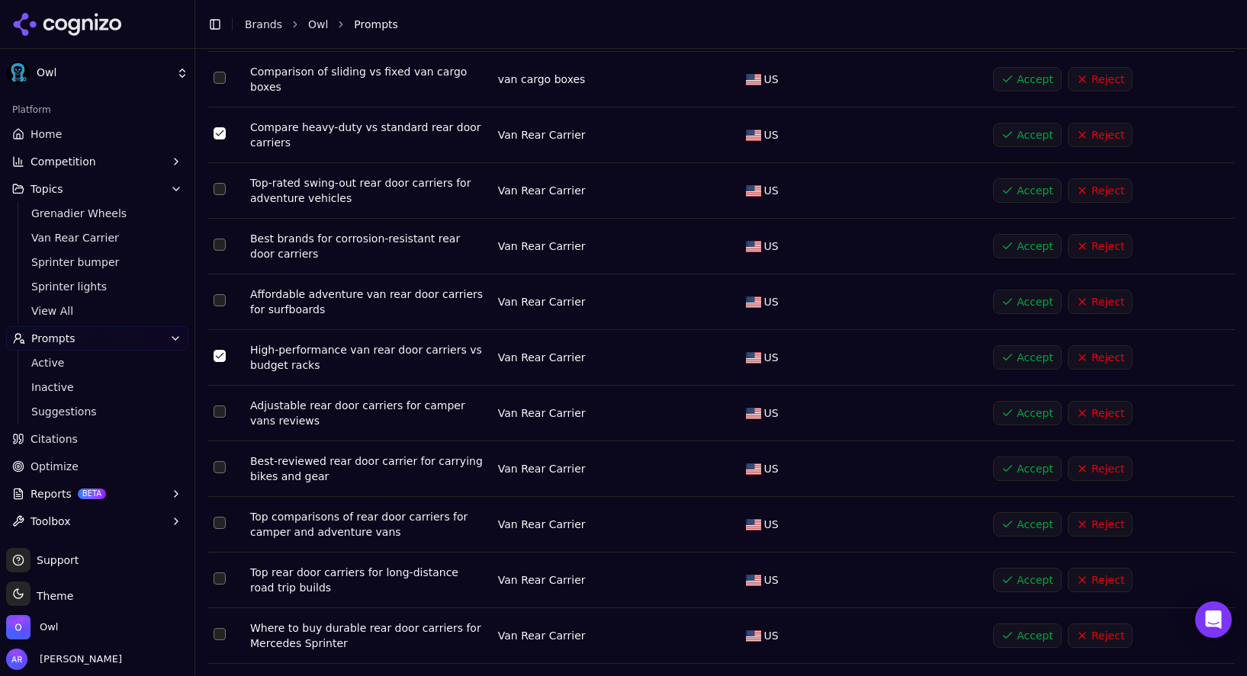
scroll to position [4778, 0]
click at [220, 628] on button "Select row 366" at bounding box center [220, 634] width 12 height 12
click at [224, 516] on button "Select row 364" at bounding box center [220, 522] width 12 height 12
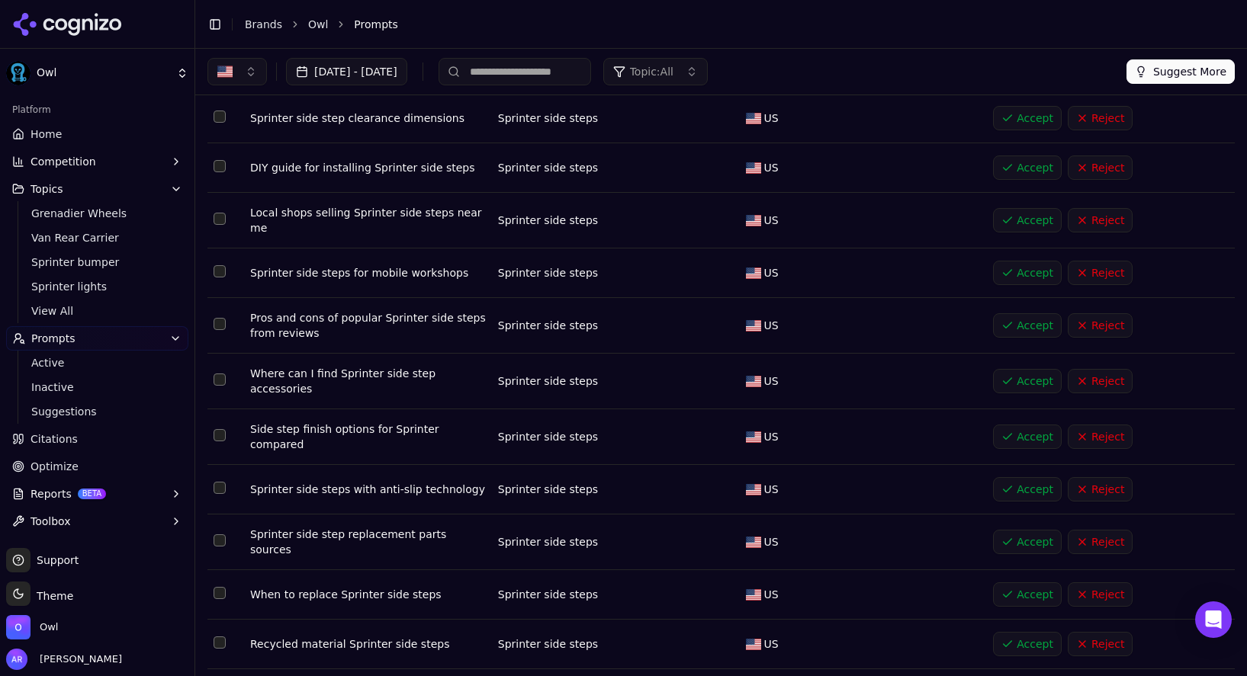
scroll to position [0, 0]
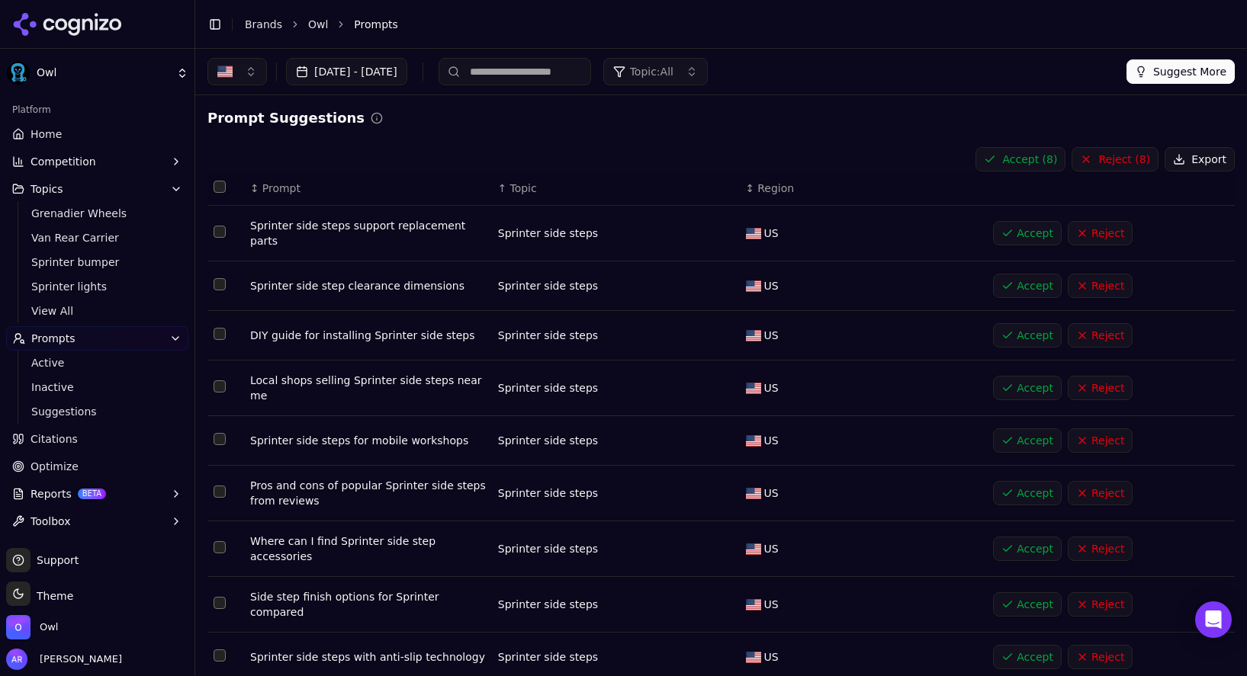
click at [1022, 151] on button "Accept ( 8 )" at bounding box center [1020, 159] width 90 height 24
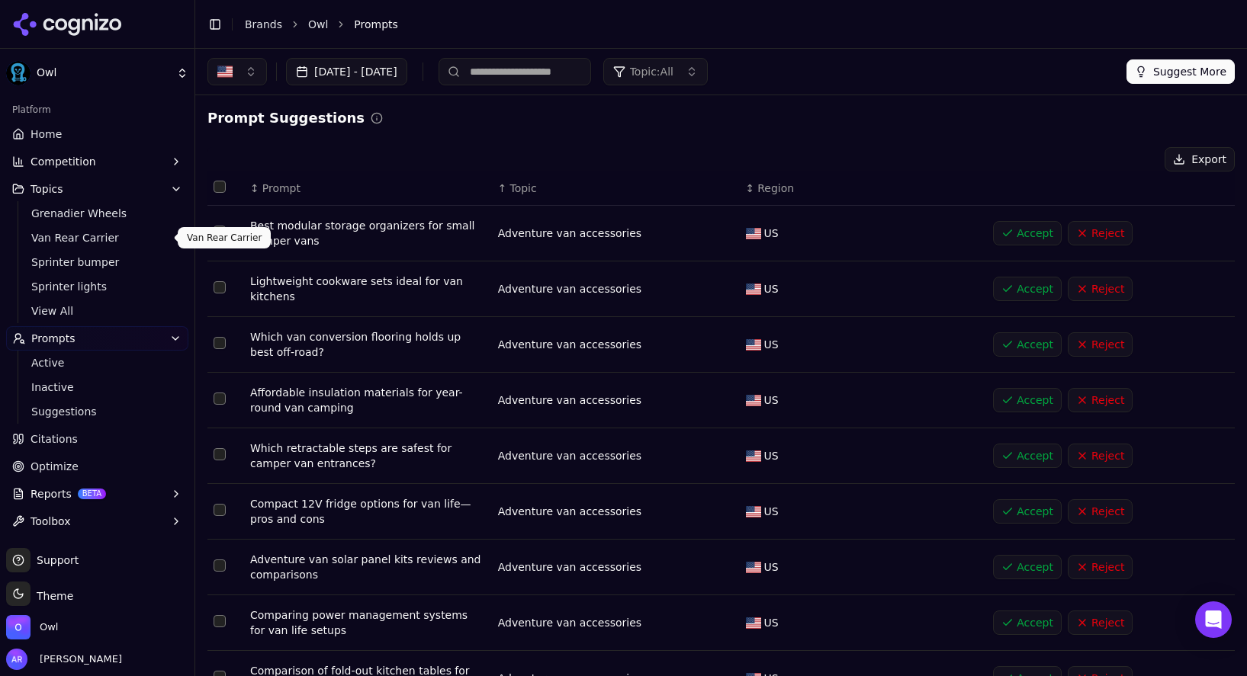
click at [80, 239] on span "Van Rear Carrier" at bounding box center [97, 237] width 133 height 15
